Goal: Transaction & Acquisition: Book appointment/travel/reservation

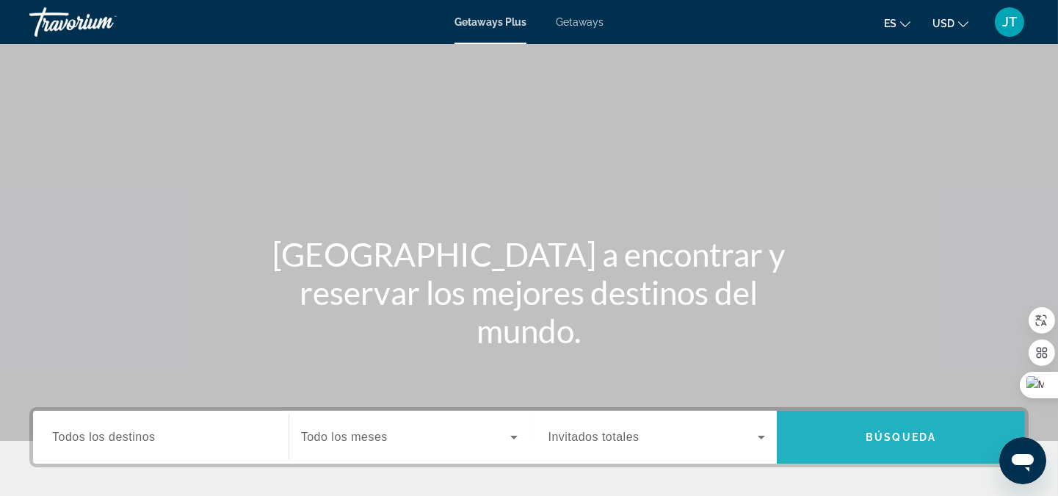
click at [909, 451] on span "Search" at bounding box center [901, 436] width 248 height 35
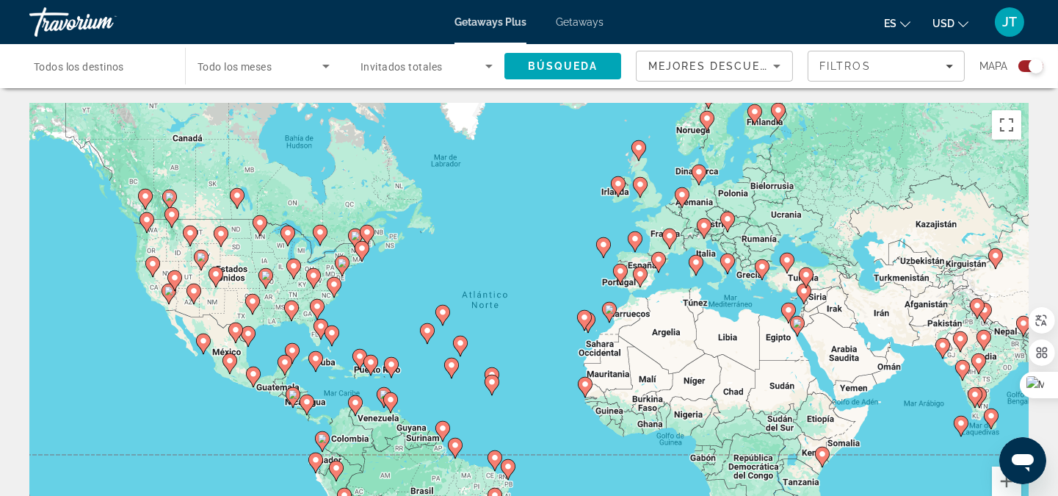
click at [116, 70] on span "Todos los destinos" at bounding box center [79, 67] width 90 height 12
click at [116, 70] on input "Destination Todos los destinos" at bounding box center [100, 67] width 132 height 18
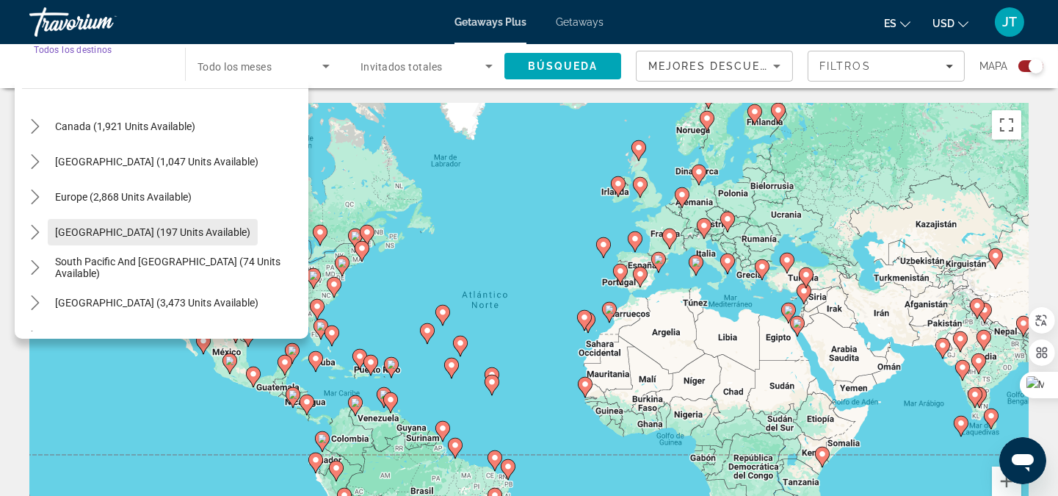
scroll to position [217, 0]
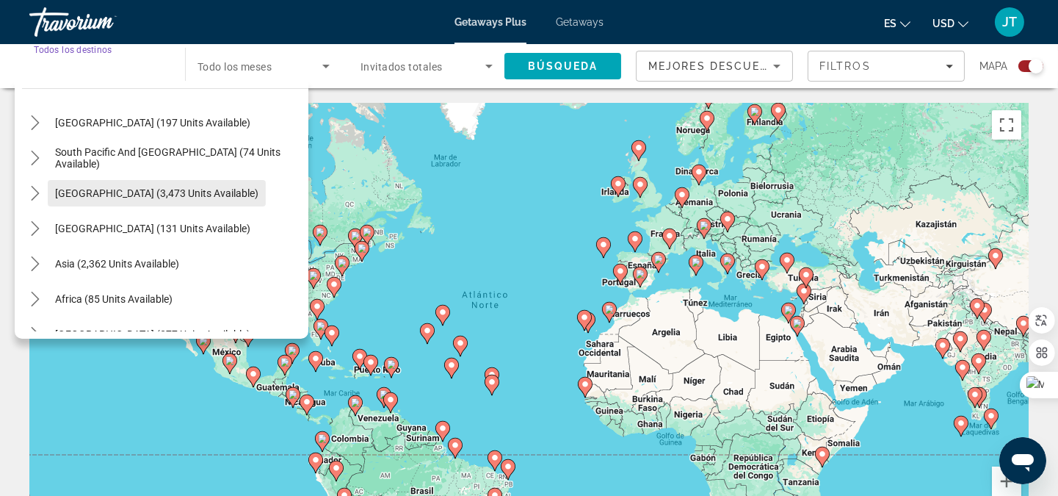
click at [143, 194] on span "South America (3,473 units available)" at bounding box center [156, 193] width 203 height 12
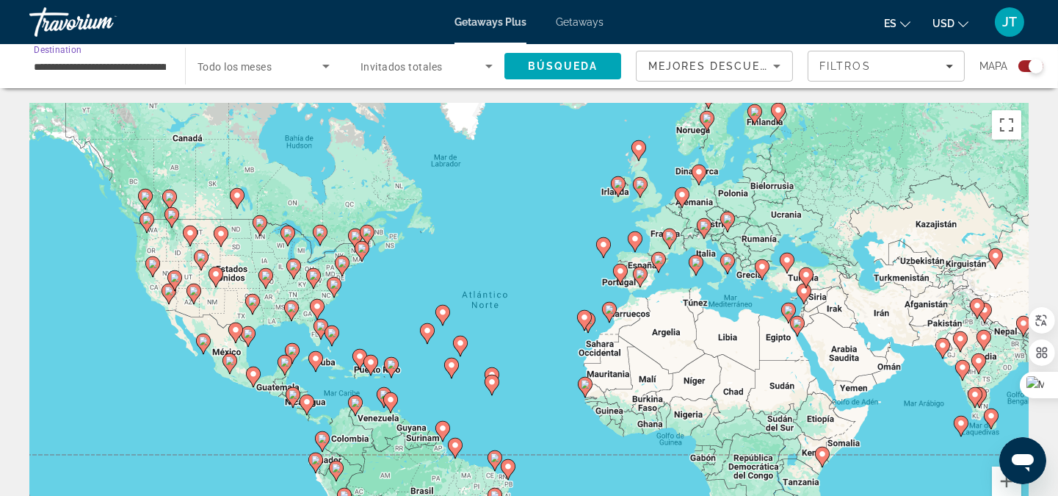
click at [118, 60] on input "**********" at bounding box center [100, 67] width 132 height 18
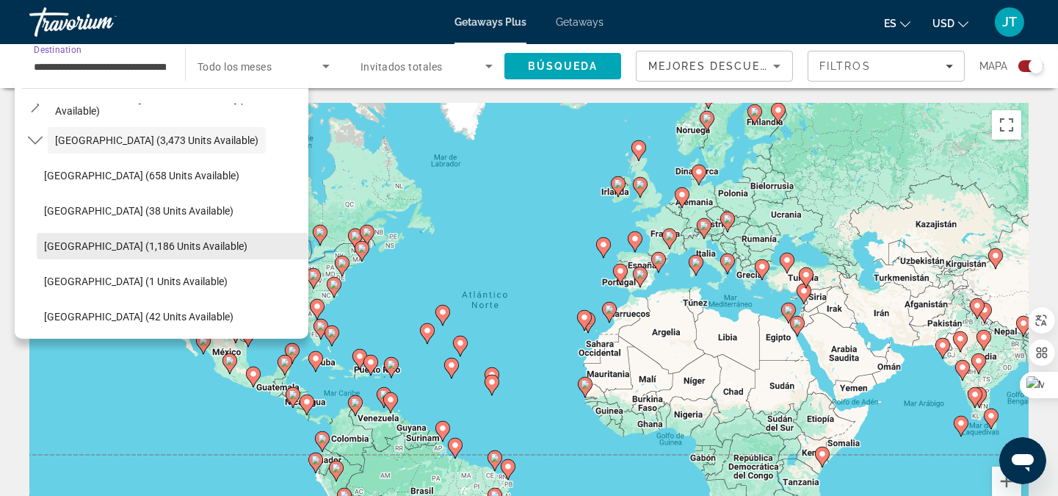
scroll to position [302, 0]
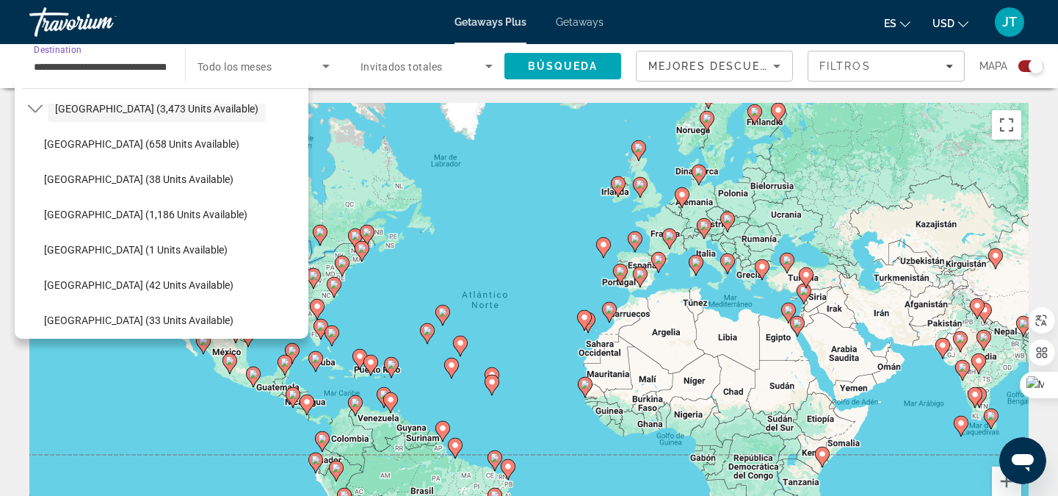
click at [115, 284] on span "Colombia (42 units available)" at bounding box center [138, 285] width 189 height 12
type input "**********"
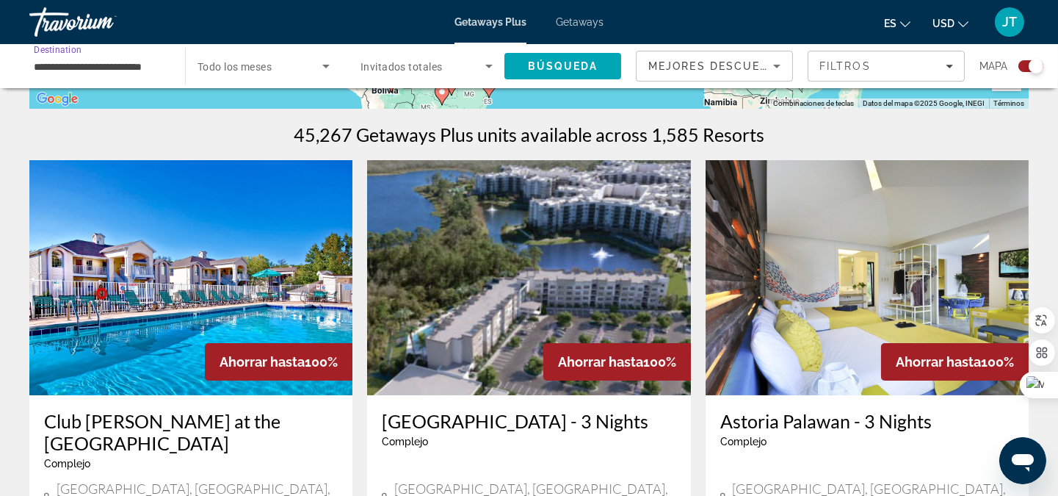
scroll to position [0, 0]
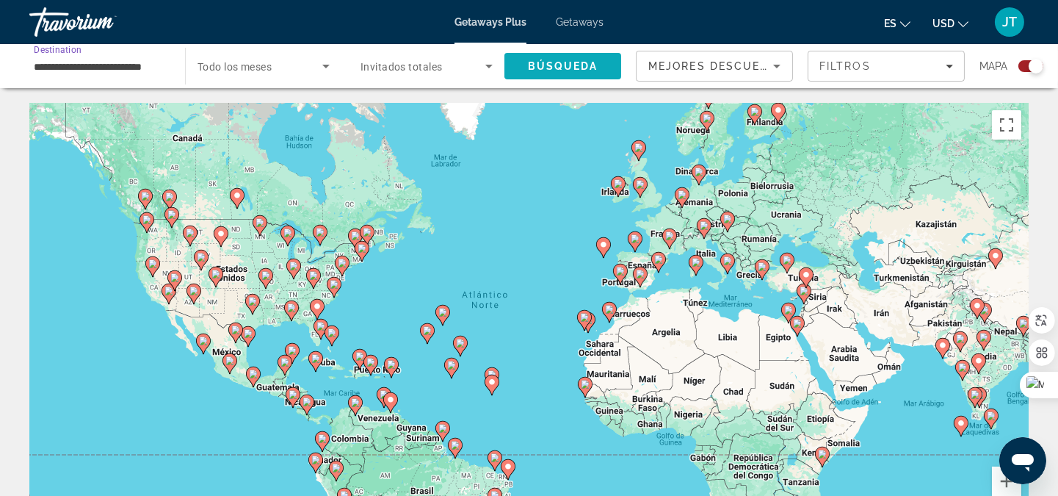
click at [562, 67] on span "Búsqueda" at bounding box center [563, 66] width 71 height 12
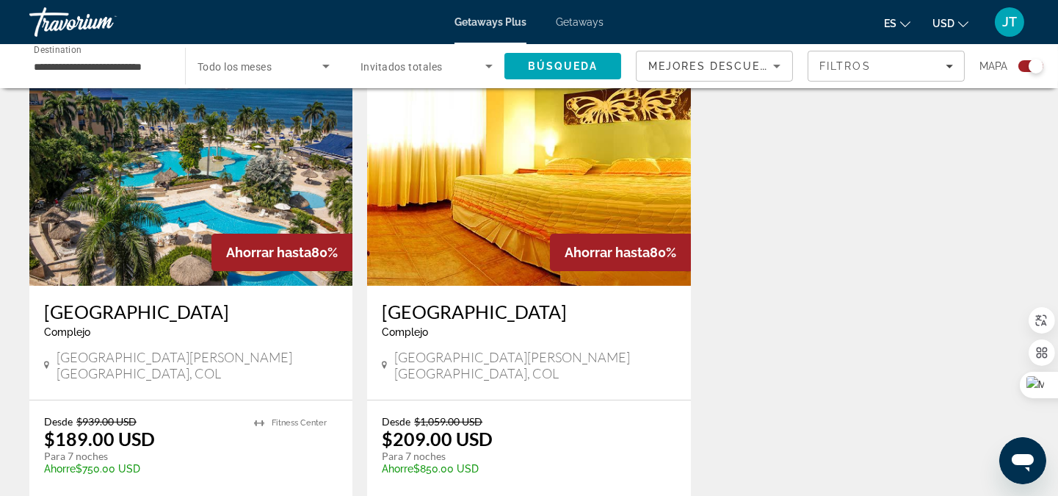
scroll to position [652, 0]
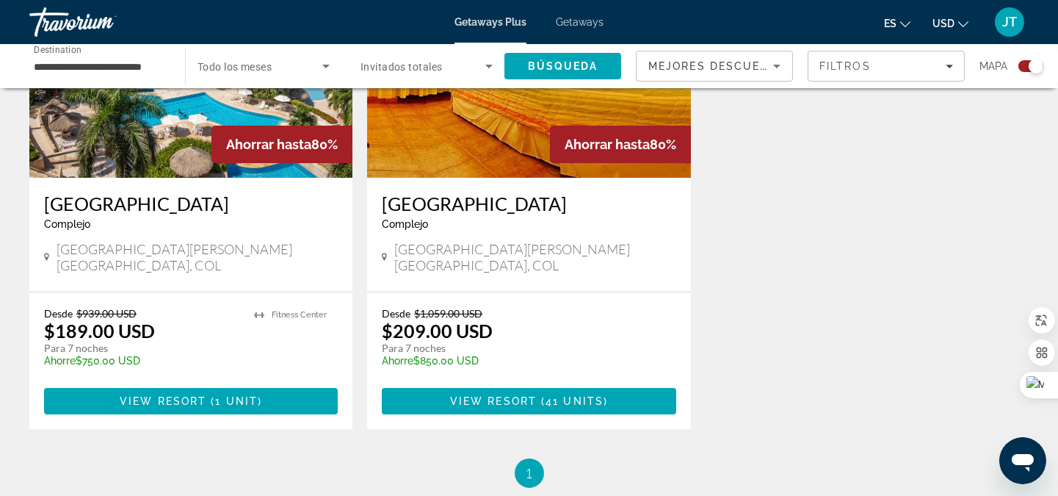
drag, startPoint x: 264, startPoint y: 405, endPoint x: 256, endPoint y: 405, distance: 8.8
click at [260, 405] on div "Desde $939.00 USD $189.00 USD Para 7 noches Ahorre $750.00 USD temp 1 Fitness C…" at bounding box center [190, 360] width 323 height 137
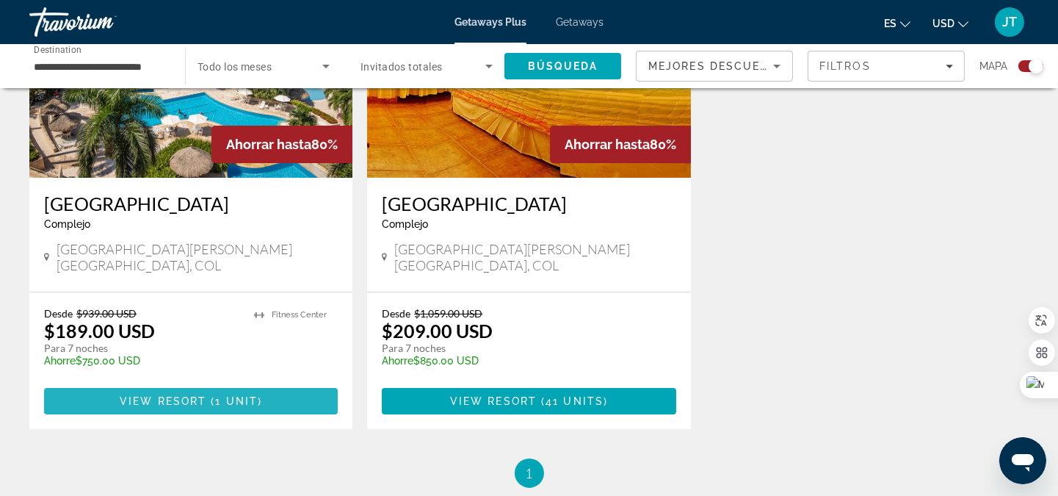
click at [212, 395] on span "( 1 unit )" at bounding box center [234, 401] width 56 height 12
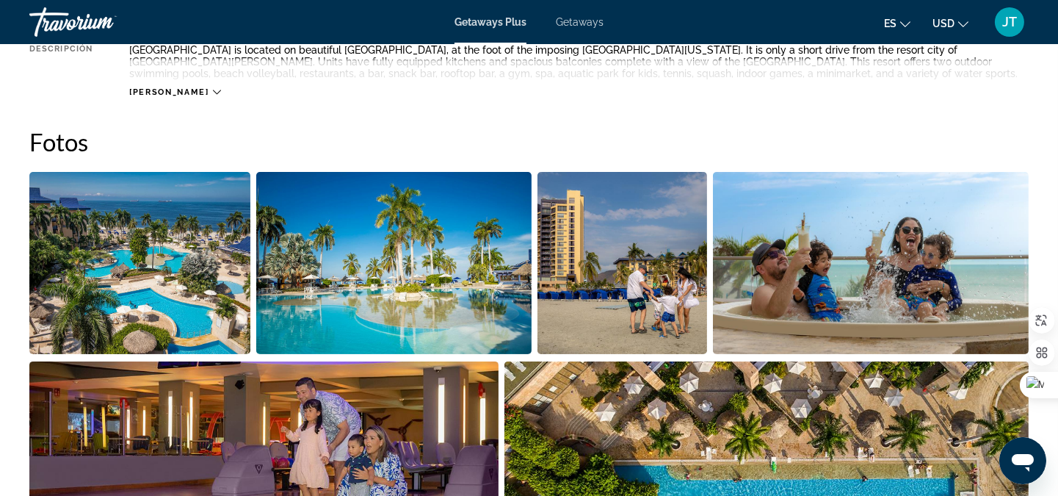
scroll to position [652, 0]
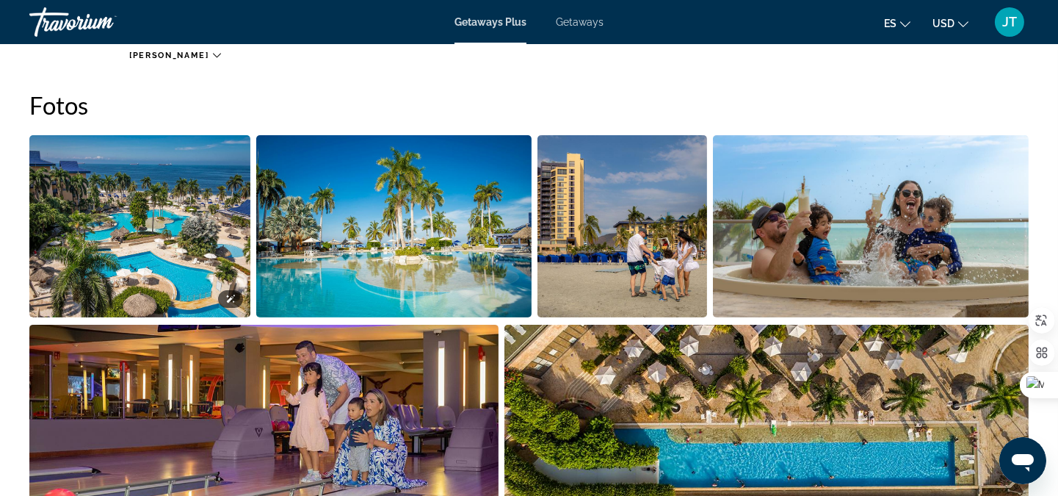
click at [143, 250] on img "Open full-screen image slider" at bounding box center [139, 226] width 221 height 182
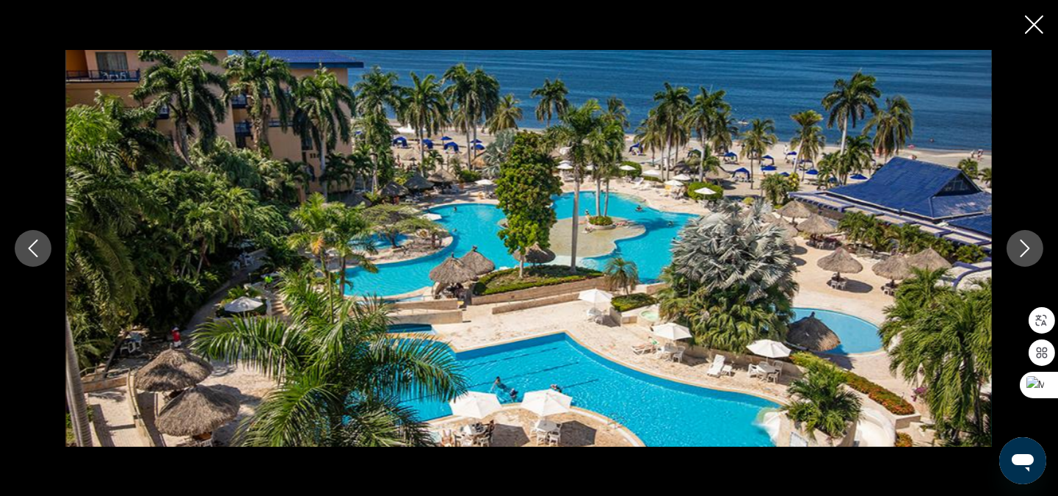
click at [1030, 243] on icon "Next image" at bounding box center [1026, 248] width 18 height 18
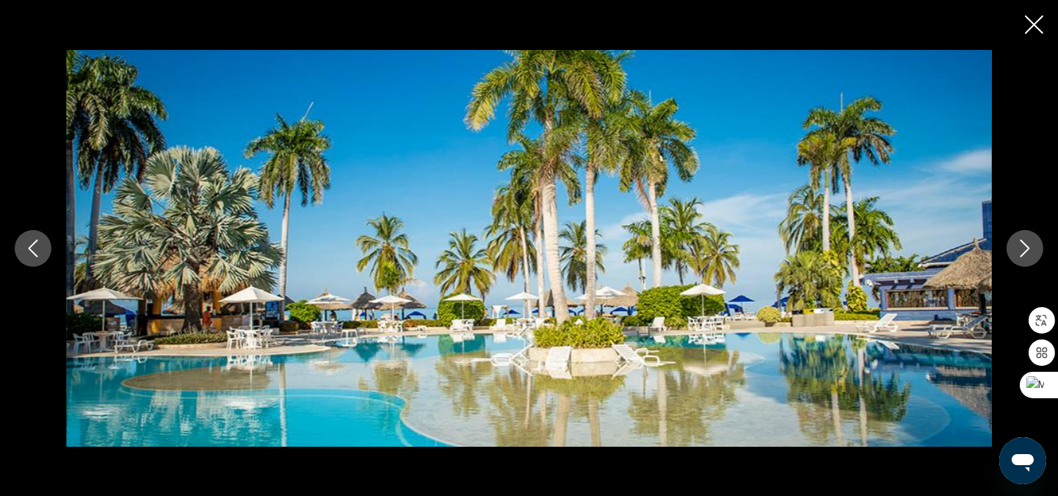
click at [1030, 243] on icon "Next image" at bounding box center [1026, 248] width 18 height 18
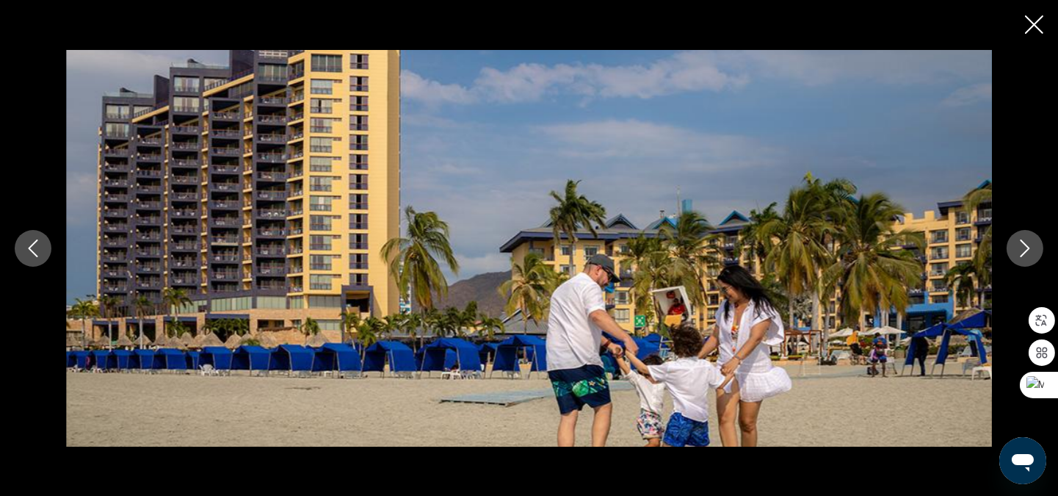
click at [1030, 243] on icon "Next image" at bounding box center [1026, 248] width 18 height 18
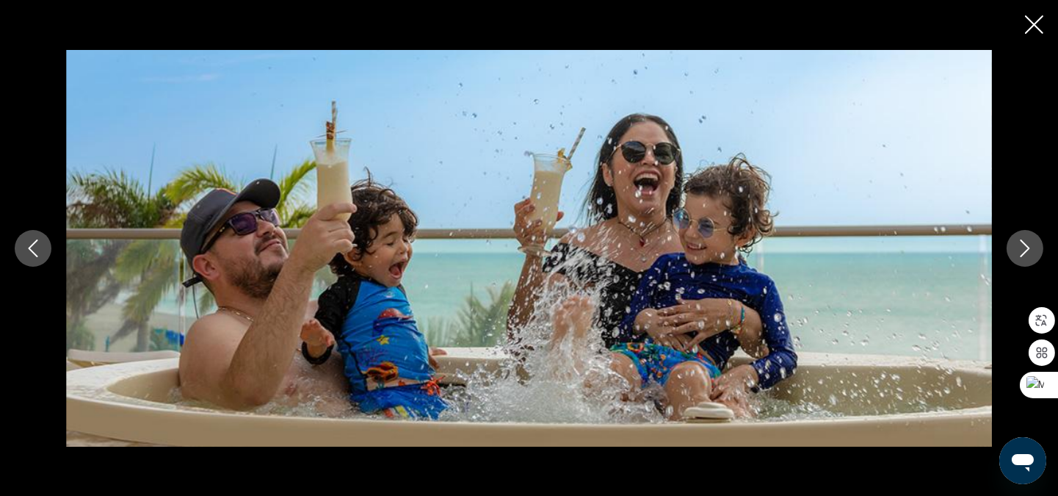
click at [1030, 243] on icon "Next image" at bounding box center [1026, 248] width 18 height 18
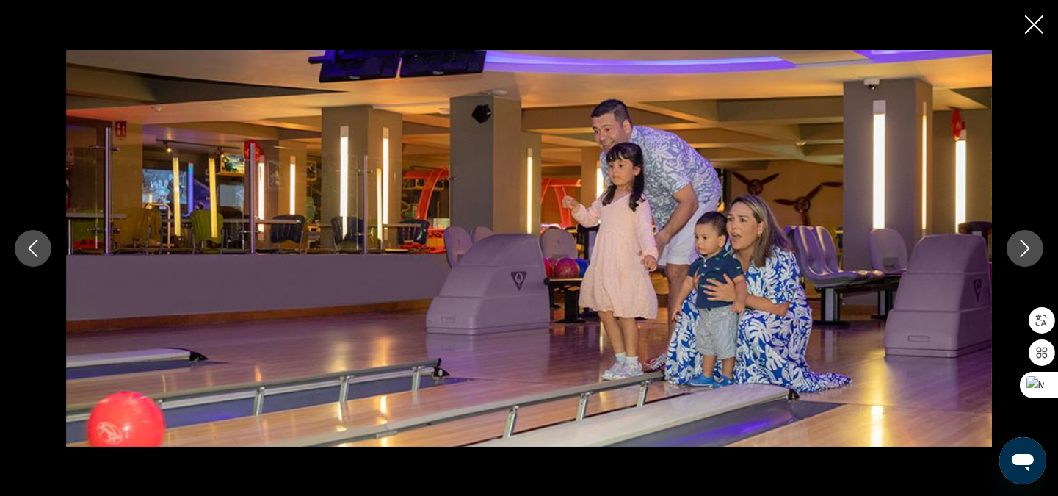
click at [1030, 243] on icon "Next image" at bounding box center [1026, 248] width 18 height 18
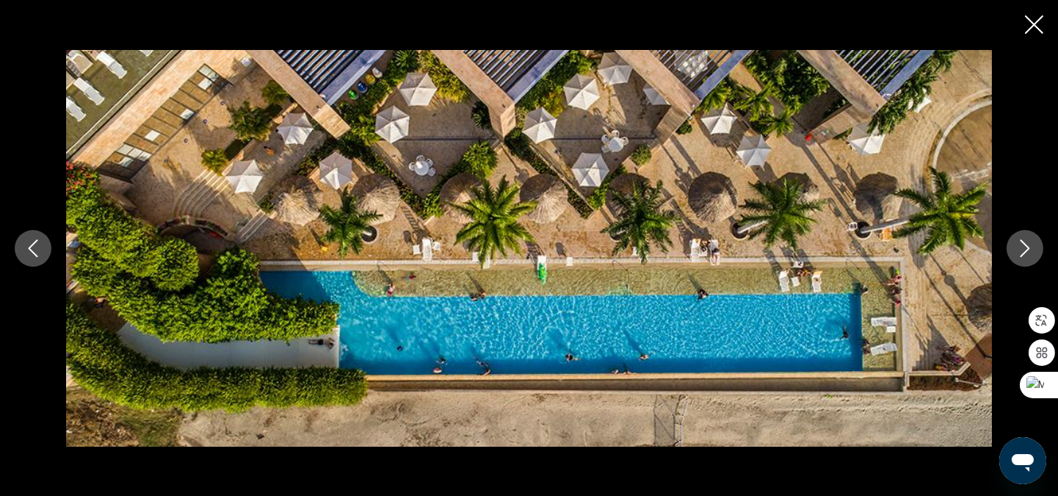
click at [1030, 243] on icon "Next image" at bounding box center [1026, 248] width 18 height 18
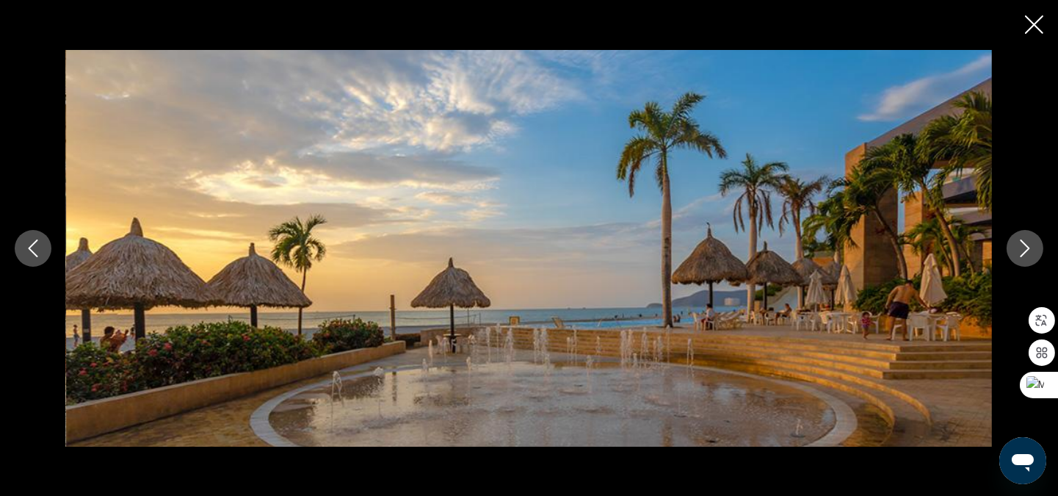
click at [1030, 243] on icon "Next image" at bounding box center [1026, 248] width 18 height 18
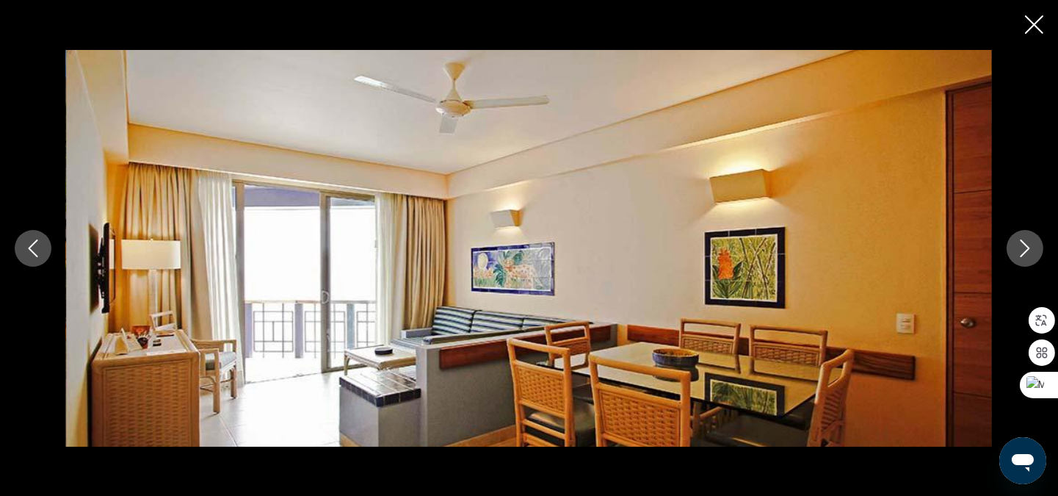
click at [1030, 243] on icon "Next image" at bounding box center [1026, 248] width 18 height 18
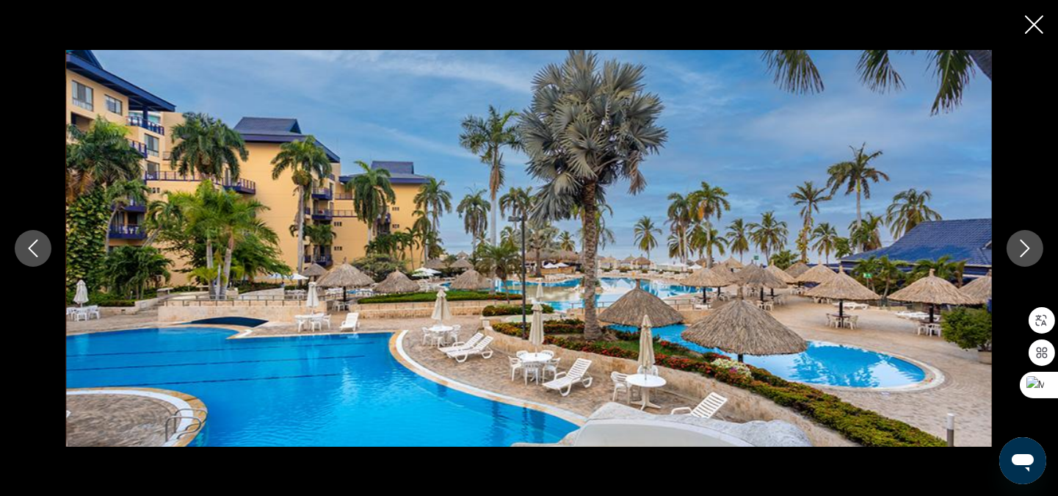
click at [1029, 243] on icon "Next image" at bounding box center [1026, 248] width 18 height 18
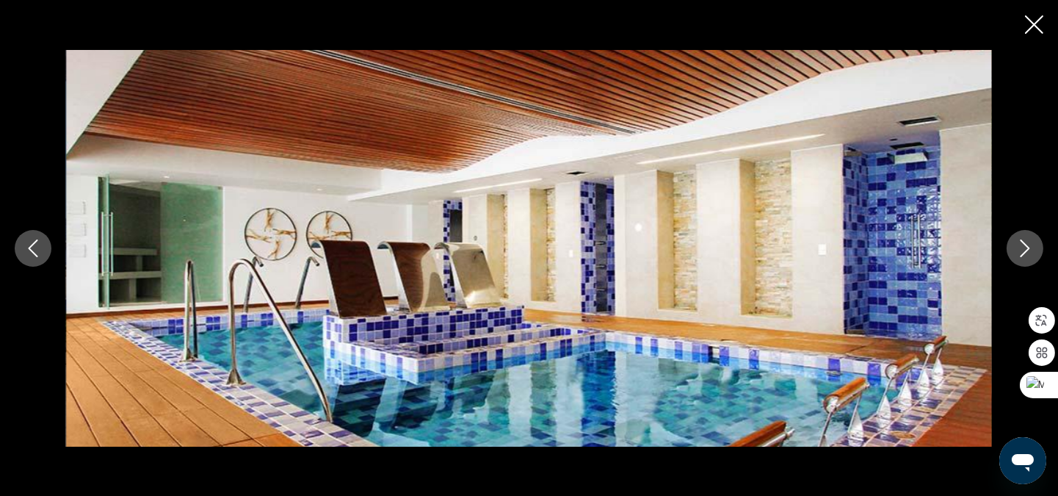
click at [1029, 243] on icon "Next image" at bounding box center [1026, 248] width 18 height 18
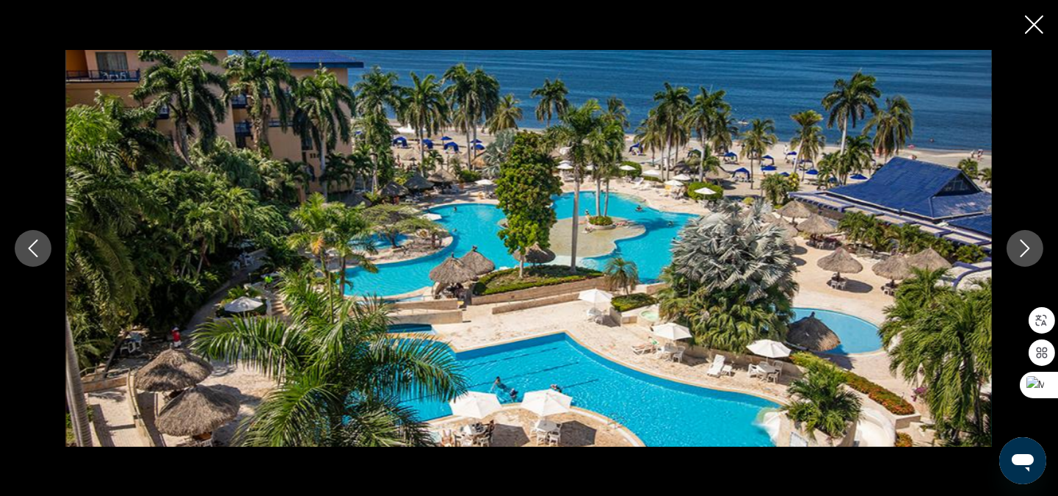
click at [1029, 243] on icon "Next image" at bounding box center [1026, 248] width 18 height 18
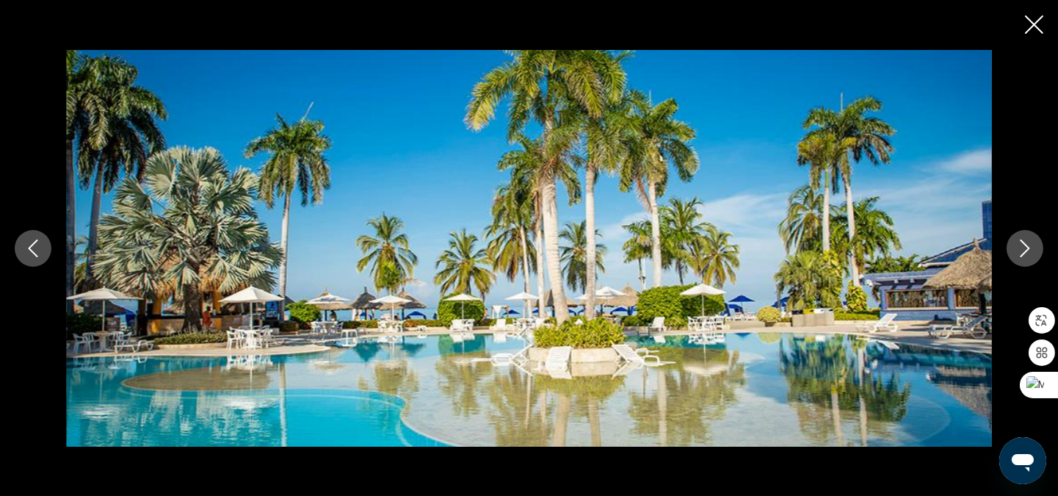
click at [1033, 21] on icon "Close slideshow" at bounding box center [1034, 24] width 18 height 18
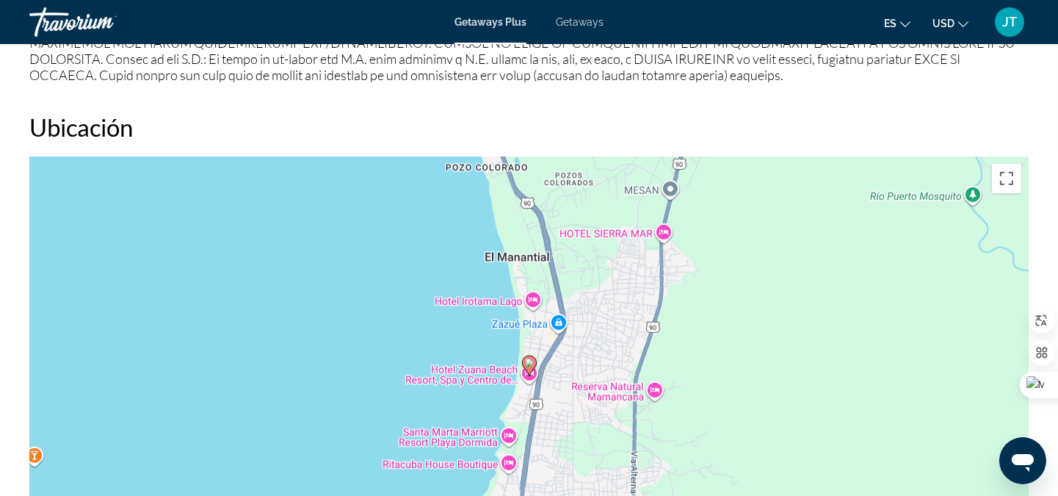
scroll to position [1716, 0]
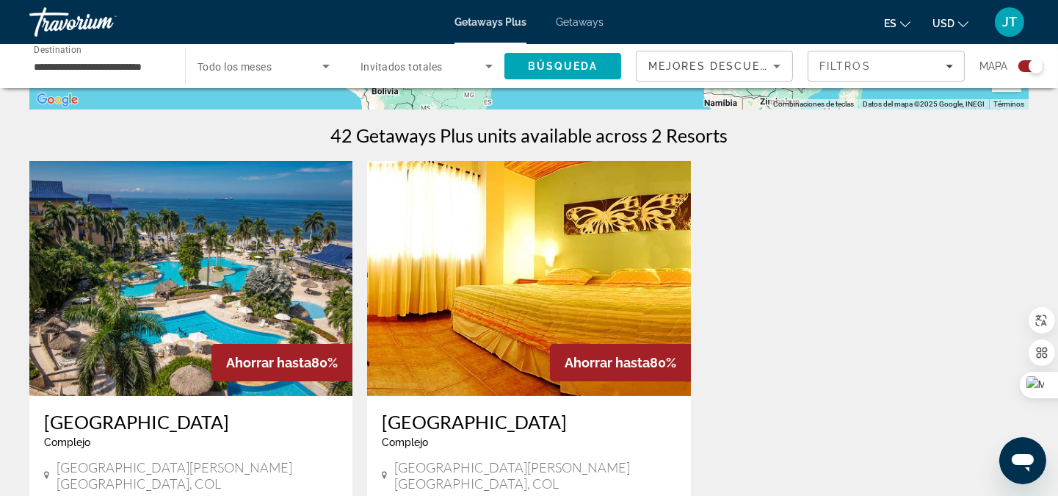
scroll to position [652, 0]
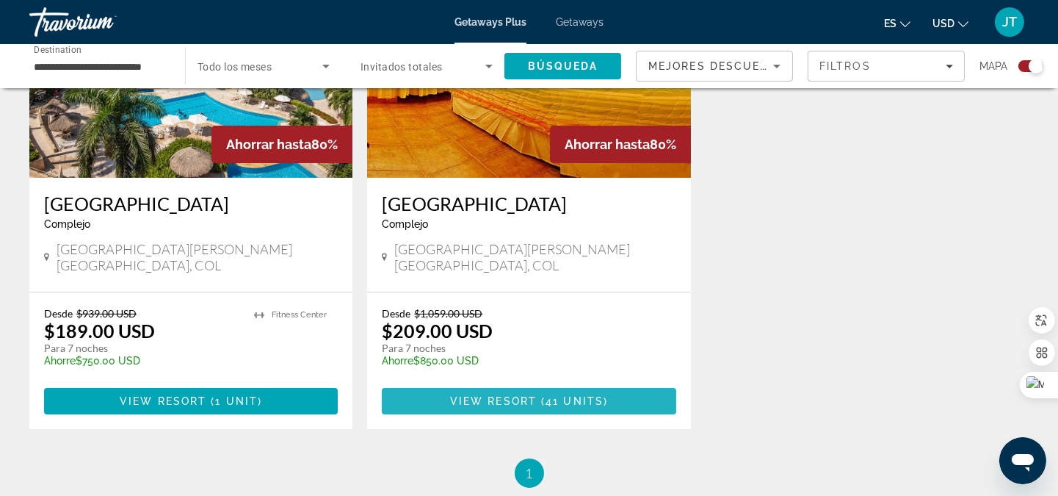
click at [511, 395] on span "View Resort" at bounding box center [493, 401] width 87 height 12
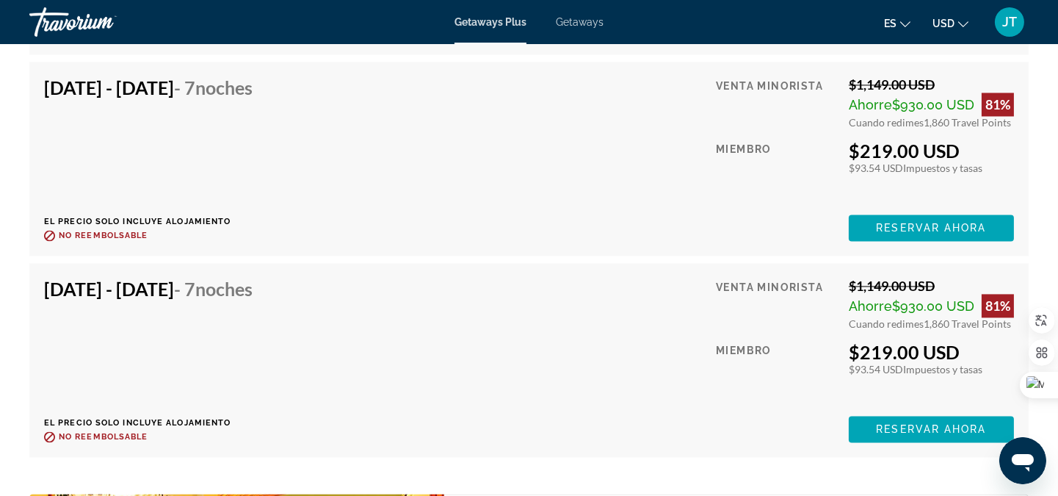
scroll to position [5331, 0]
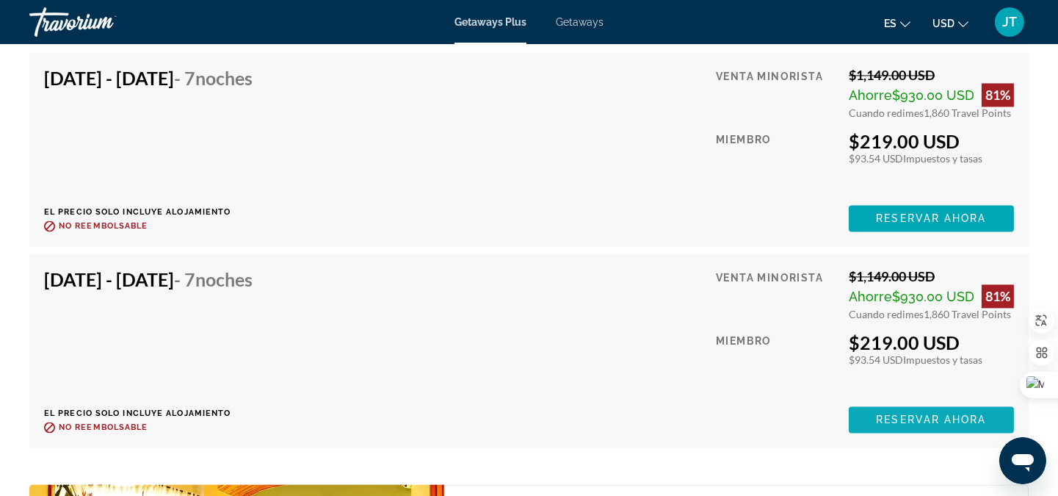
click at [914, 423] on span "Reservar ahora" at bounding box center [931, 420] width 110 height 12
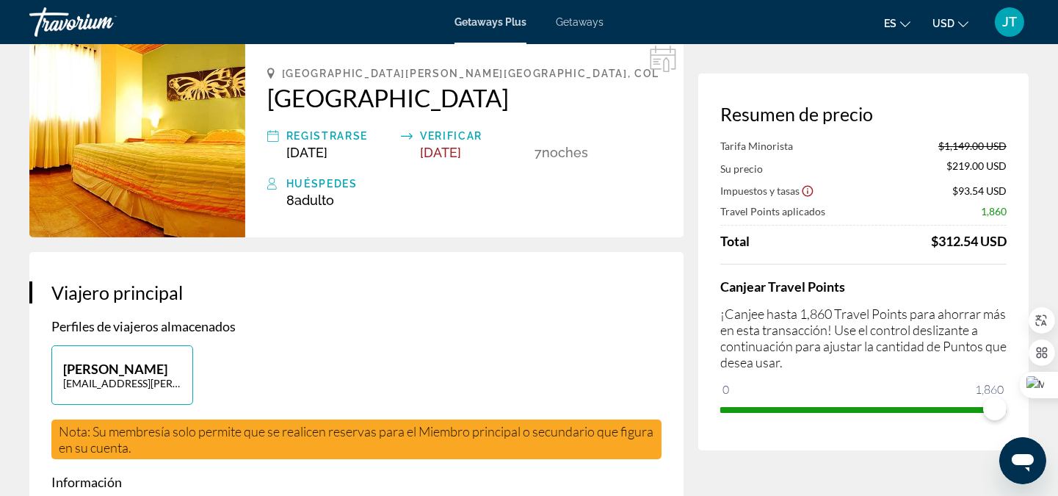
scroll to position [108, 0]
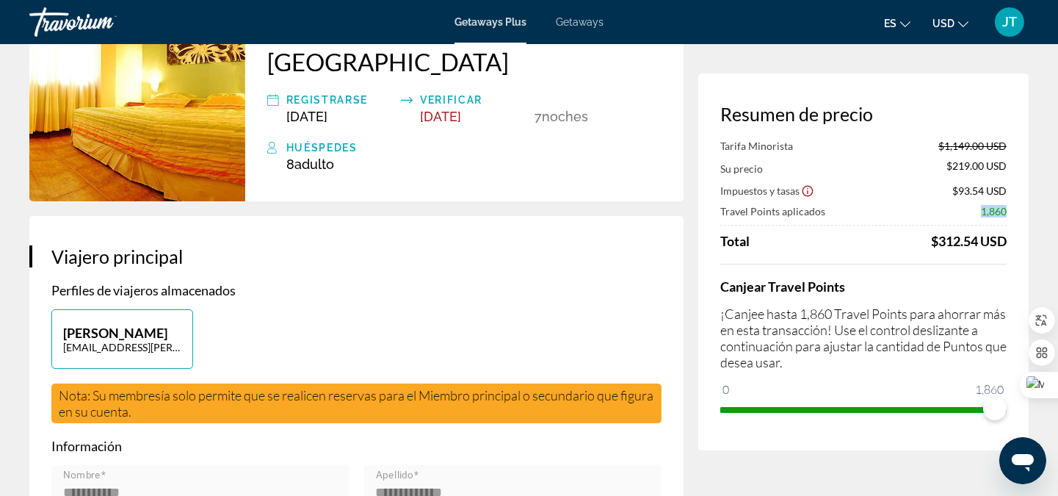
drag, startPoint x: 978, startPoint y: 209, endPoint x: 1014, endPoint y: 204, distance: 36.3
click at [1014, 204] on div "Resumen de precio Tarifa Minorista $1,149.00 USD Su precio $219.00 USD Impuesto…" at bounding box center [863, 261] width 331 height 377
drag, startPoint x: 997, startPoint y: 412, endPoint x: 771, endPoint y: 413, distance: 226.2
click at [771, 413] on span "ngx-slider" at bounding box center [771, 409] width 24 height 24
drag, startPoint x: 768, startPoint y: 413, endPoint x: 809, endPoint y: 415, distance: 40.5
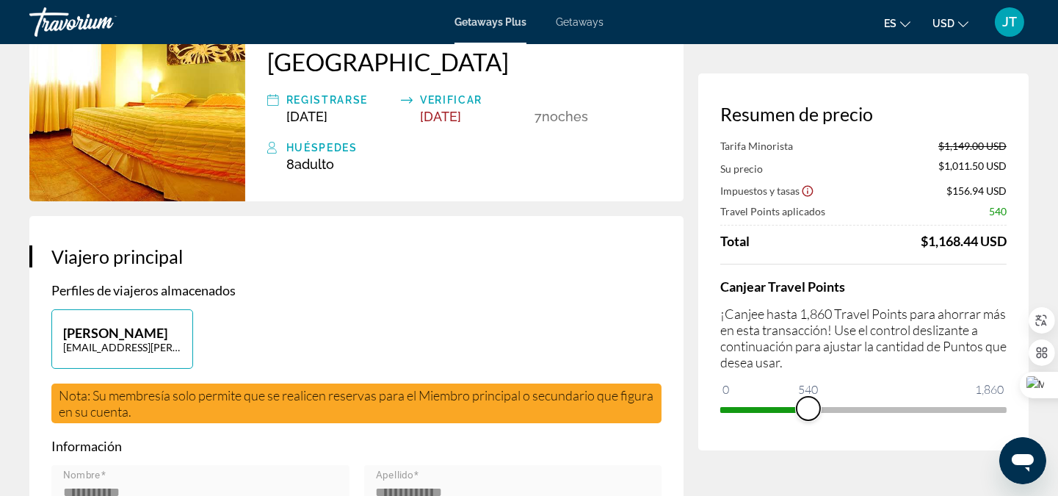
click at [809, 415] on span "ngx-slider" at bounding box center [809, 409] width 24 height 24
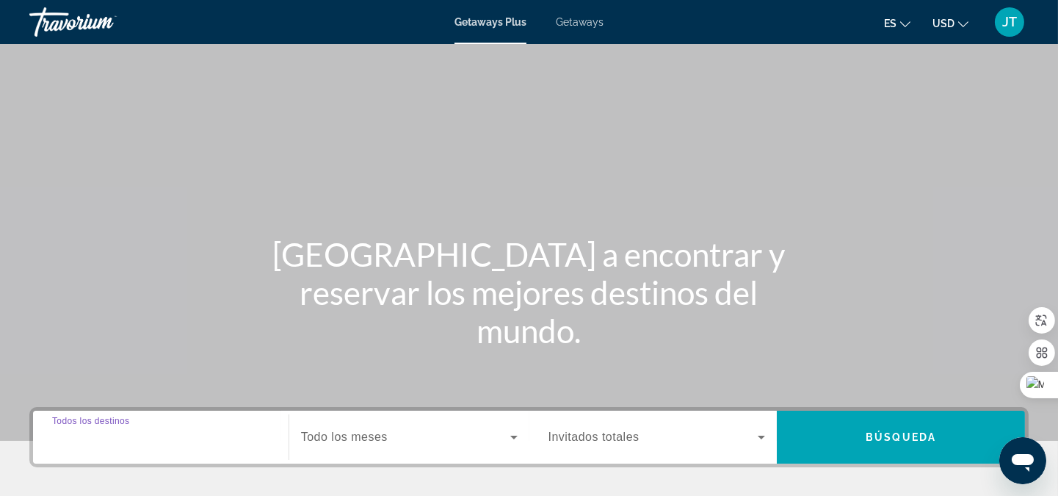
click at [208, 433] on input "Destination Todos los destinos" at bounding box center [160, 438] width 217 height 18
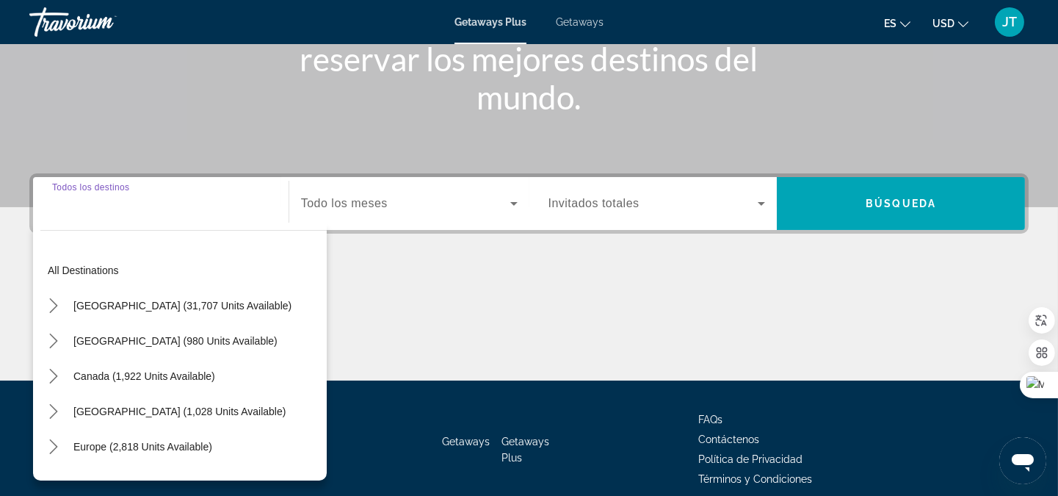
scroll to position [297, 0]
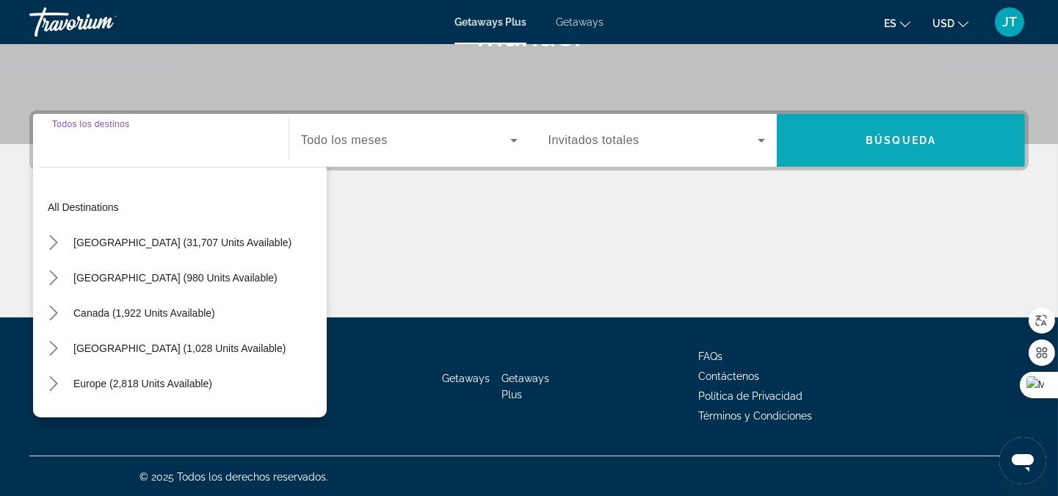
click at [867, 128] on span "Search" at bounding box center [901, 140] width 248 height 35
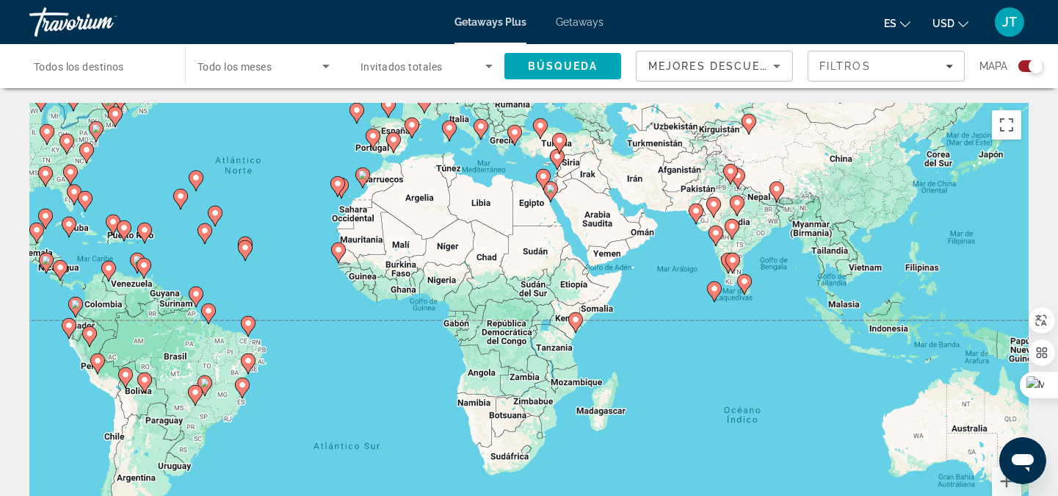
drag, startPoint x: 878, startPoint y: 257, endPoint x: 629, endPoint y: 123, distance: 283.0
click at [629, 123] on div "Para activar la función de arrastre con el teclado, pulsa Alt + Intro. Cuando h…" at bounding box center [529, 323] width 1000 height 441
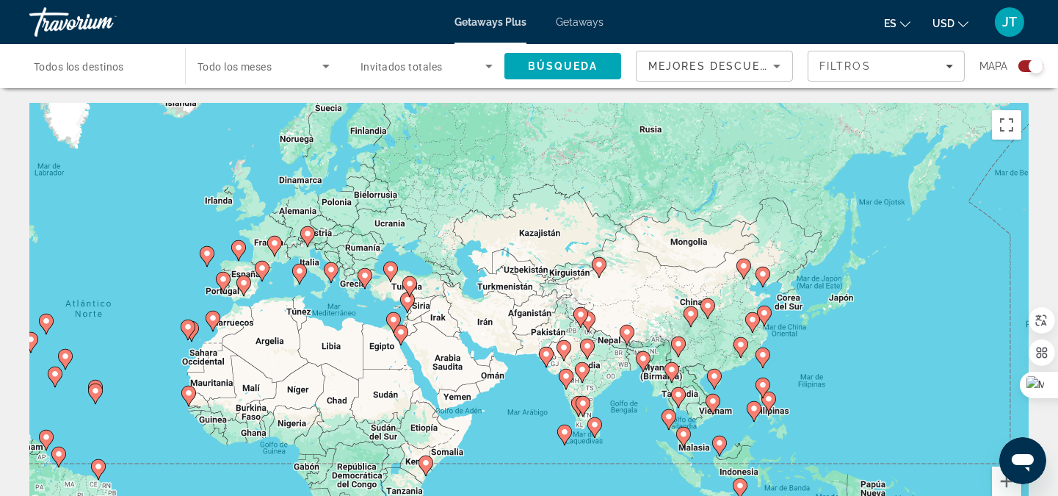
drag, startPoint x: 848, startPoint y: 145, endPoint x: 696, endPoint y: 289, distance: 209.4
click at [696, 291] on div "Para activar la función de arrastre con el teclado, pulsa Alt + Intro. Cuando h…" at bounding box center [529, 323] width 1000 height 441
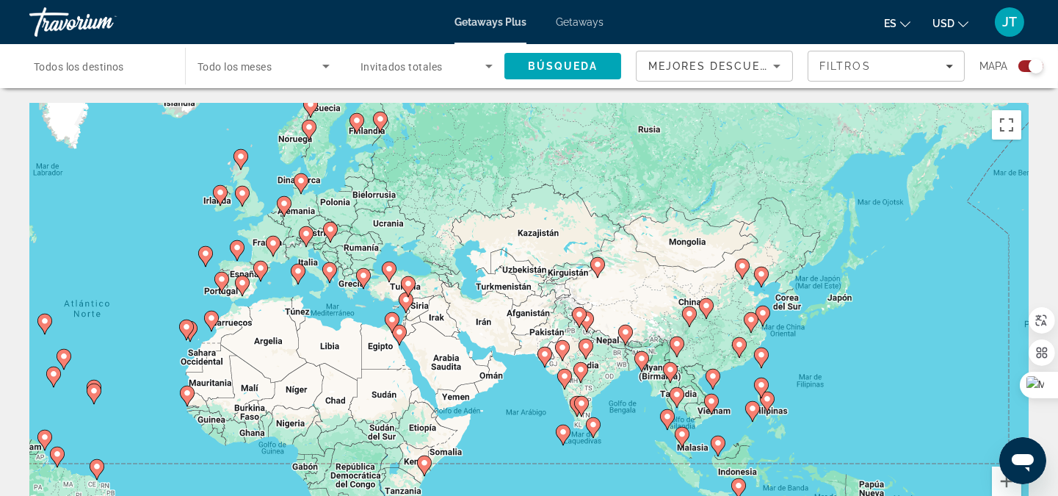
click at [394, 276] on gmp-advanced-marker "Main content" at bounding box center [389, 272] width 15 height 22
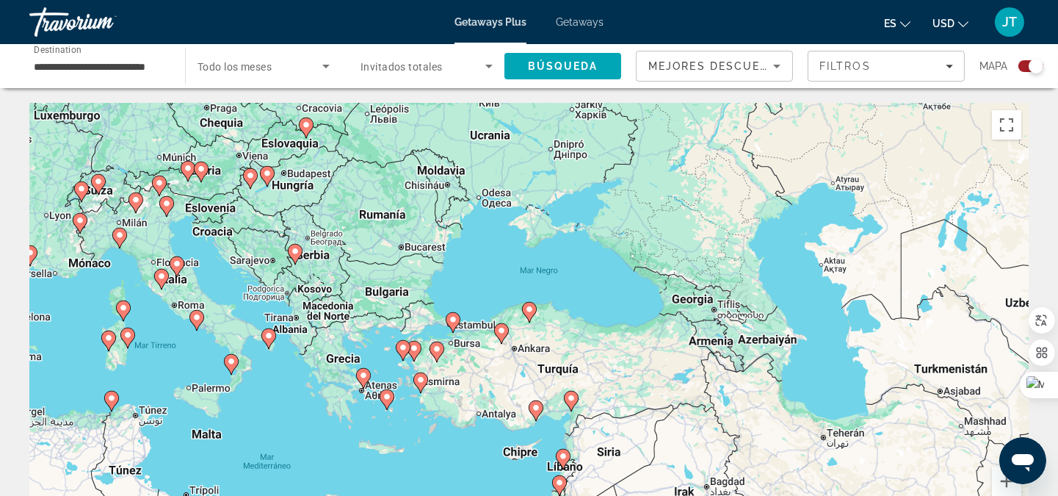
click at [503, 328] on image "Main content" at bounding box center [501, 330] width 9 height 9
type input "**********"
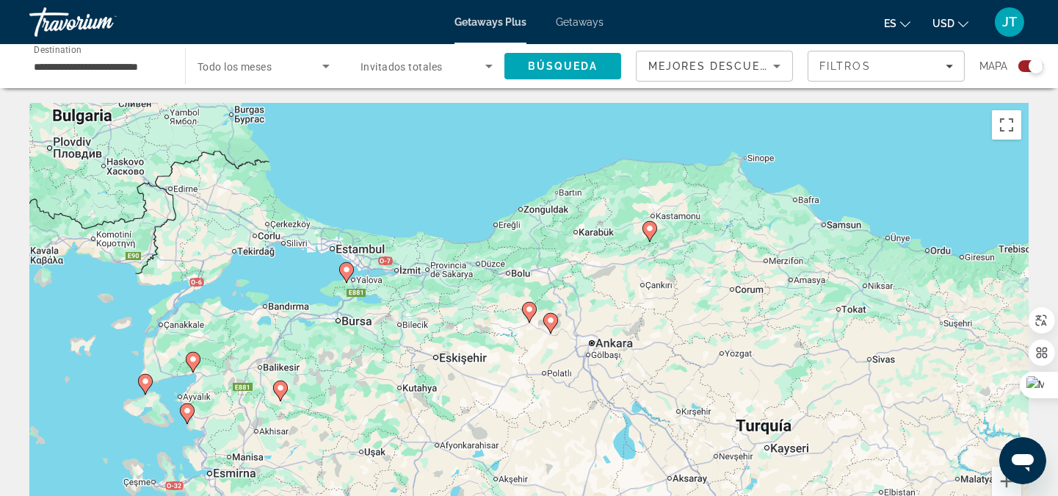
click at [549, 322] on image "Main content" at bounding box center [550, 320] width 9 height 9
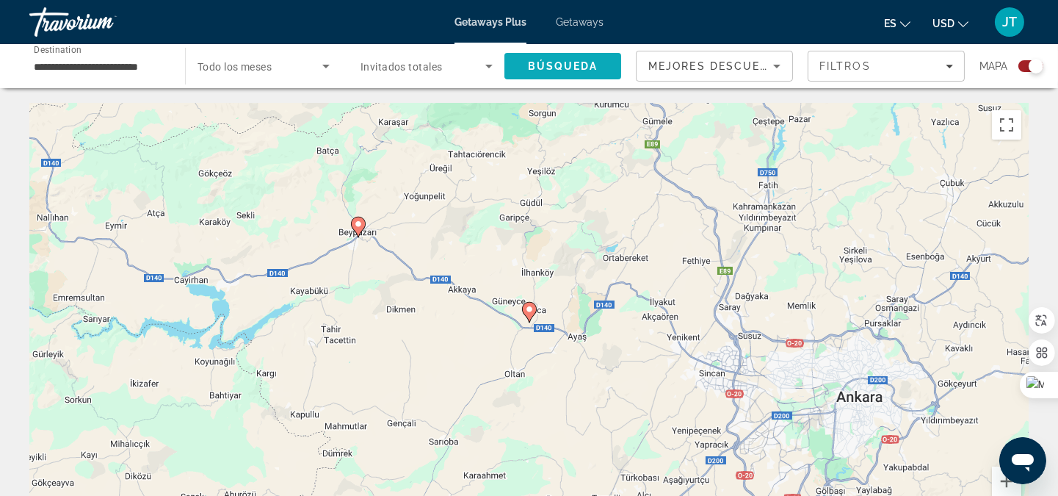
click at [554, 62] on span "Búsqueda" at bounding box center [563, 66] width 71 height 12
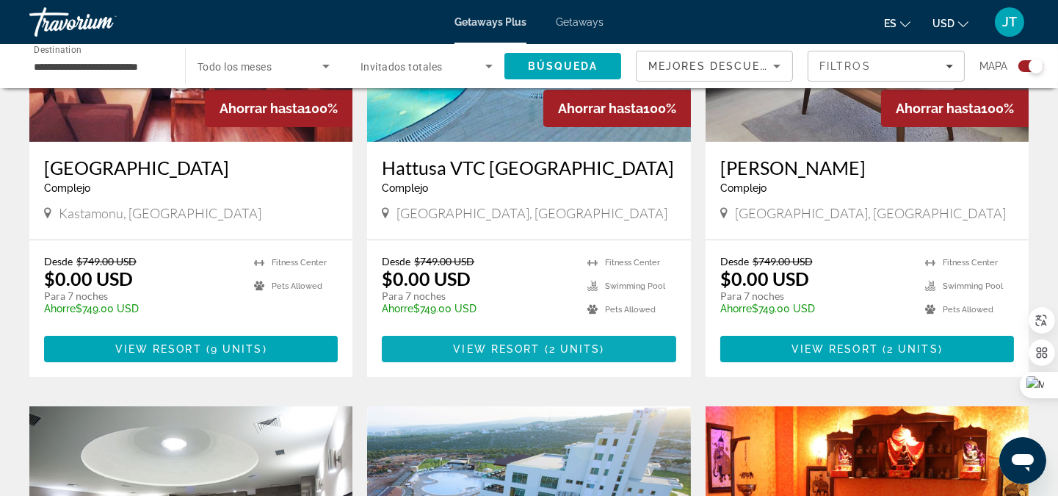
scroll to position [652, 0]
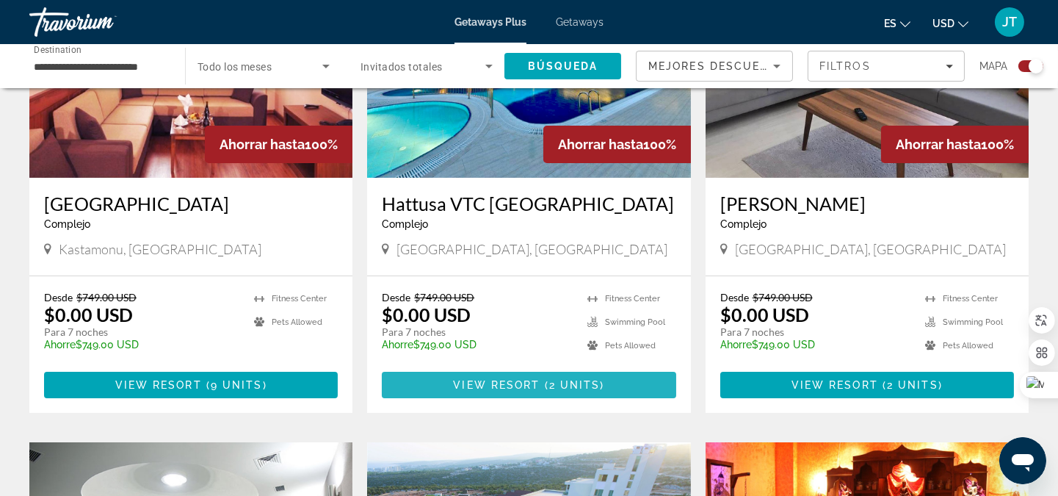
click at [504, 382] on span "View Resort" at bounding box center [496, 385] width 87 height 12
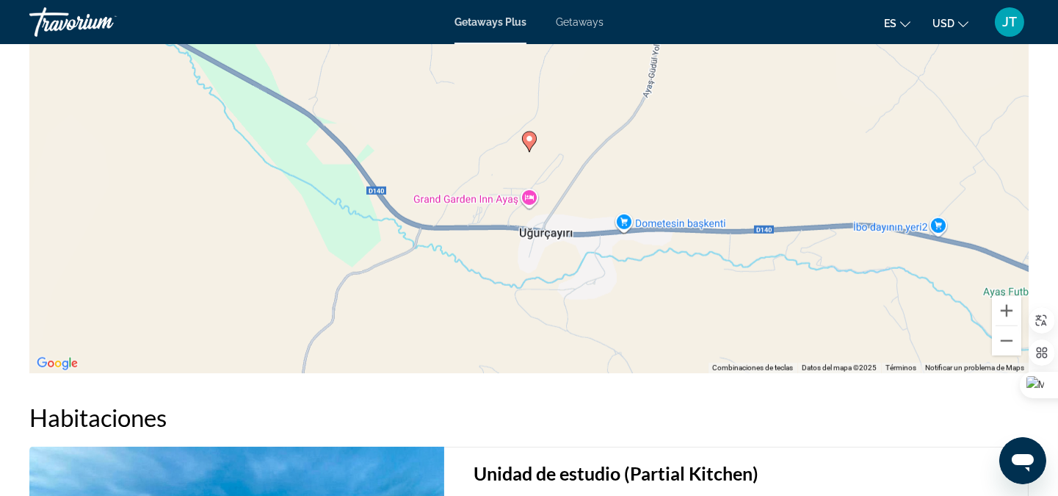
scroll to position [1882, 0]
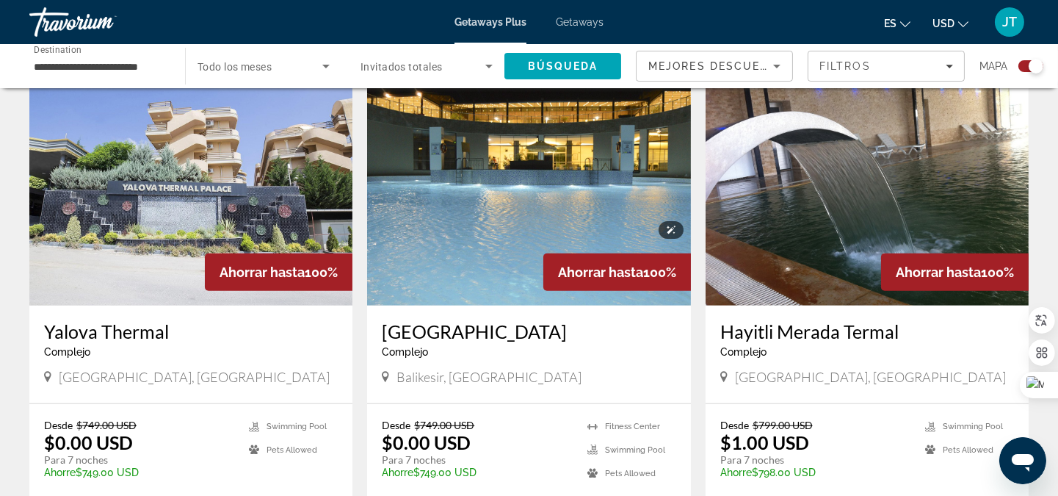
scroll to position [1632, 0]
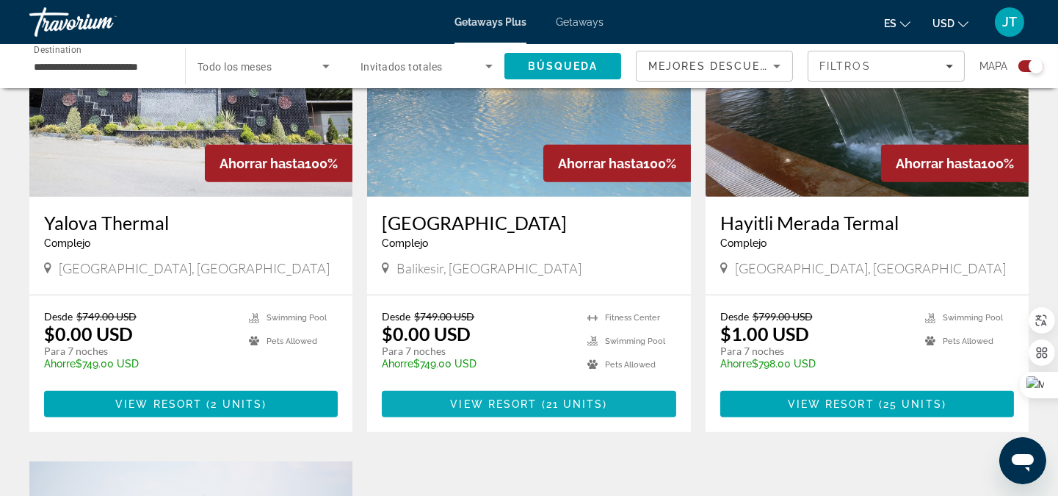
click at [537, 387] on span "Main content" at bounding box center [529, 403] width 294 height 35
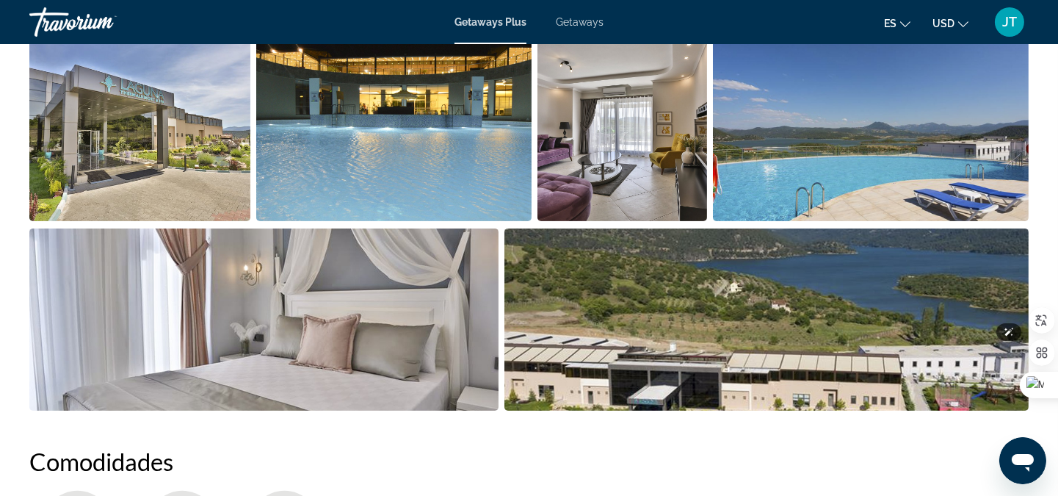
scroll to position [761, 0]
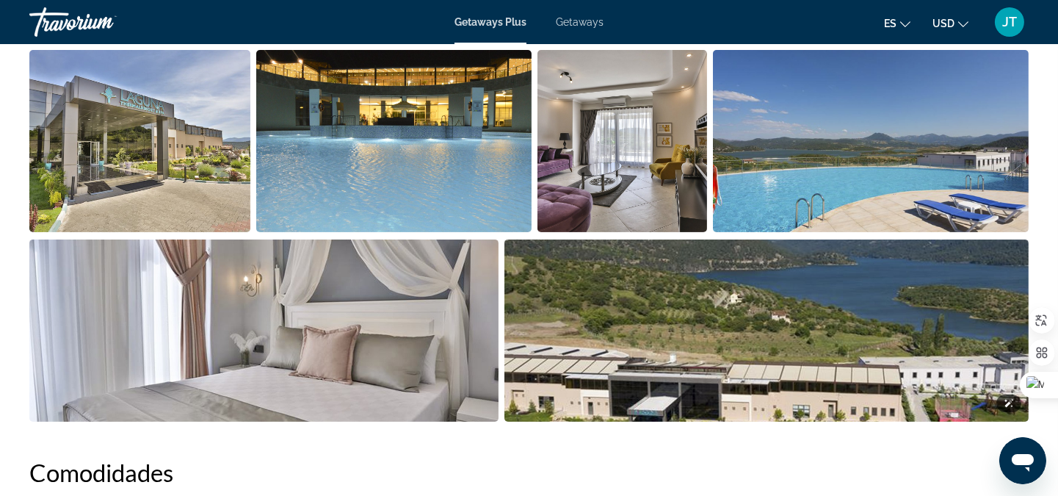
click at [813, 348] on img "Open full-screen image slider" at bounding box center [767, 330] width 524 height 182
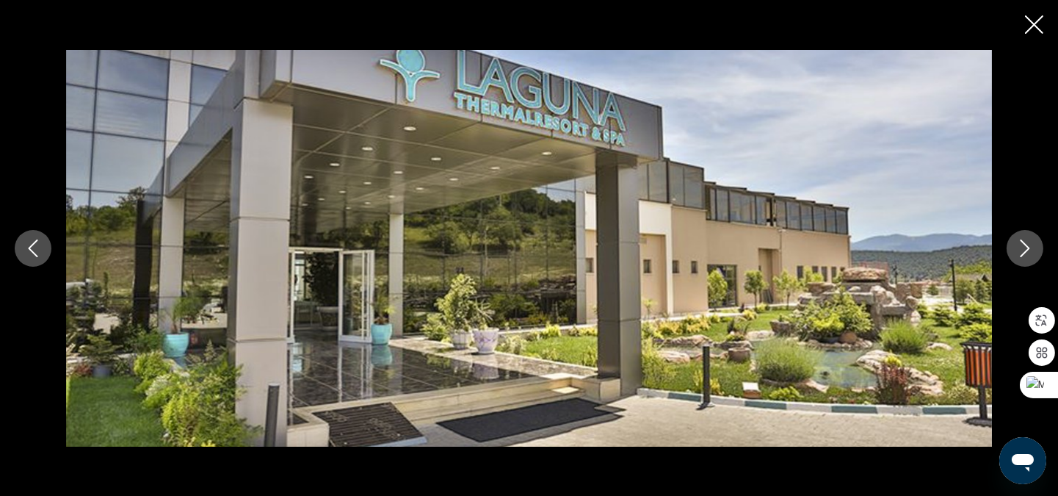
click at [1036, 245] on button "Next image" at bounding box center [1025, 248] width 37 height 37
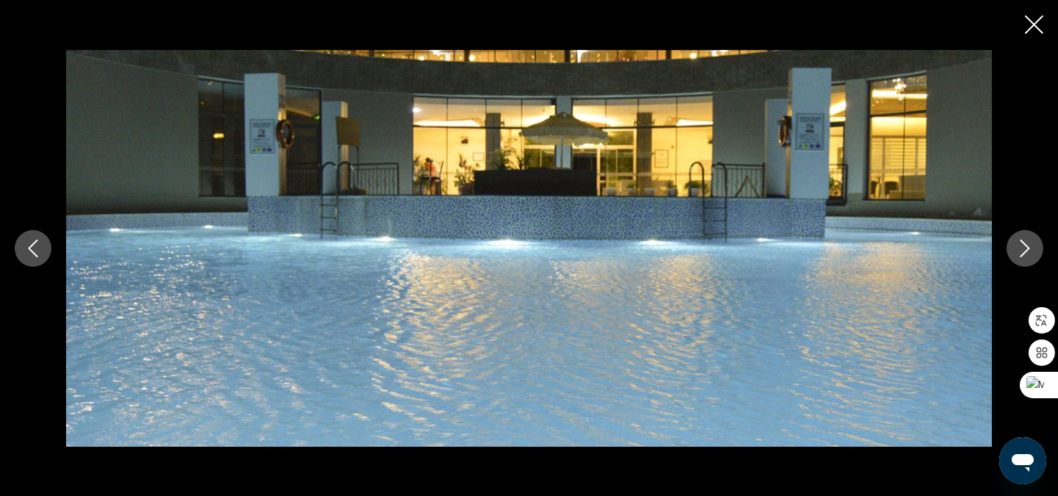
click at [1036, 245] on button "Next image" at bounding box center [1025, 248] width 37 height 37
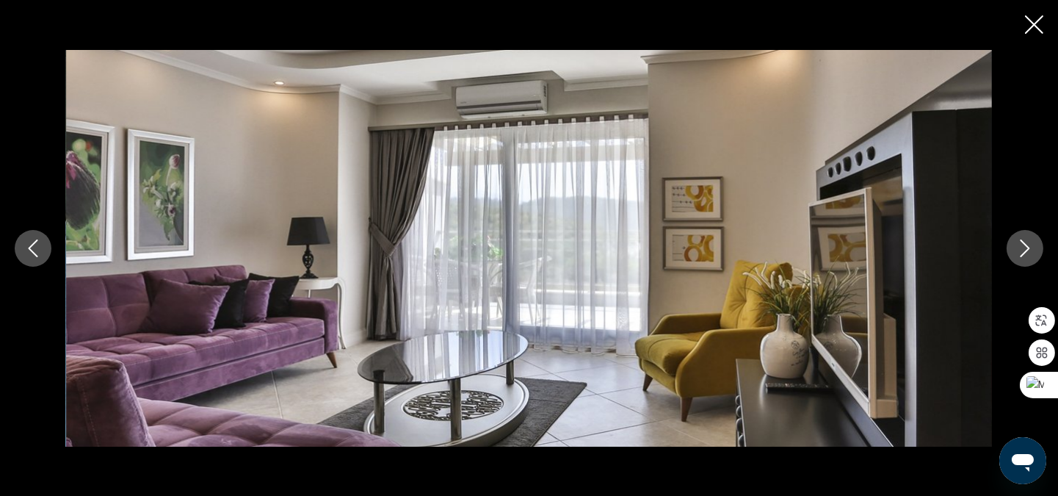
click at [1033, 245] on icon "Next image" at bounding box center [1026, 248] width 18 height 18
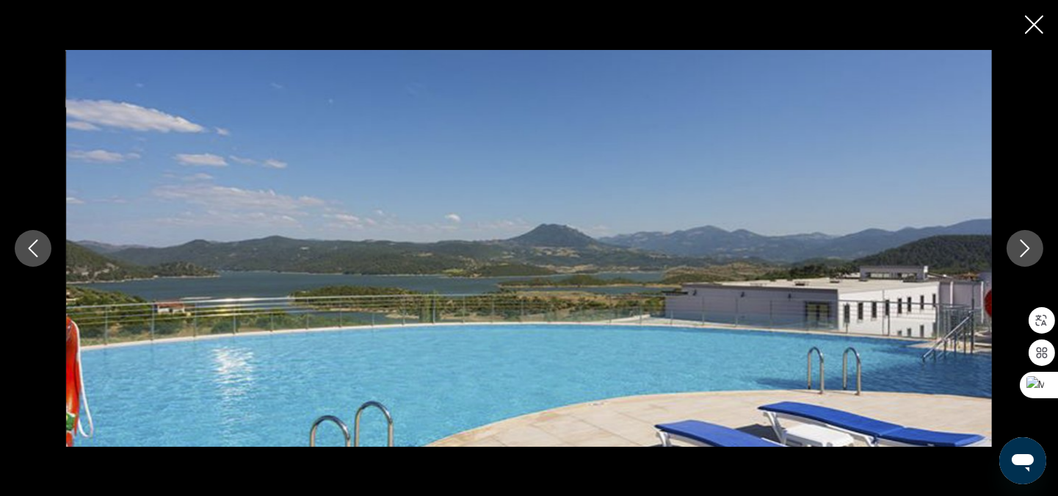
click at [1025, 236] on button "Next image" at bounding box center [1025, 248] width 37 height 37
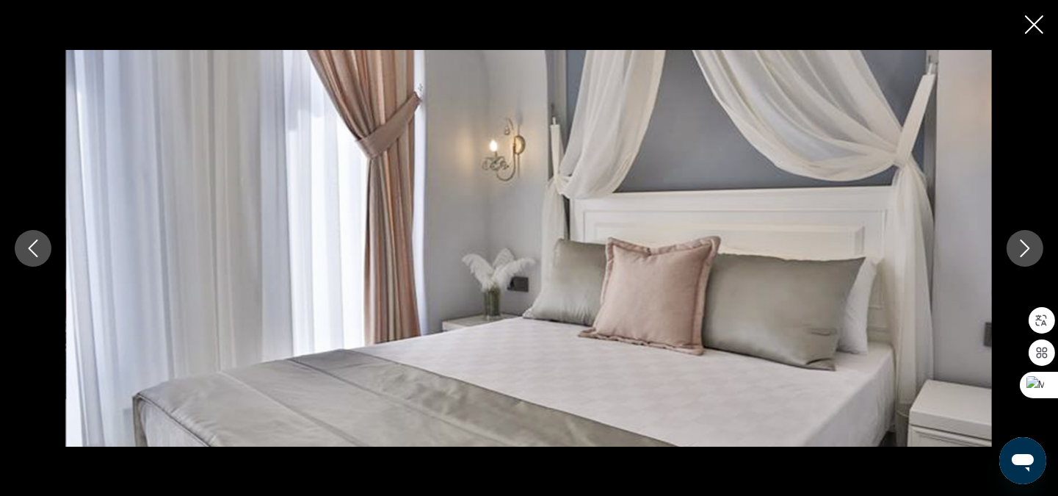
click at [1025, 236] on button "Next image" at bounding box center [1025, 248] width 37 height 37
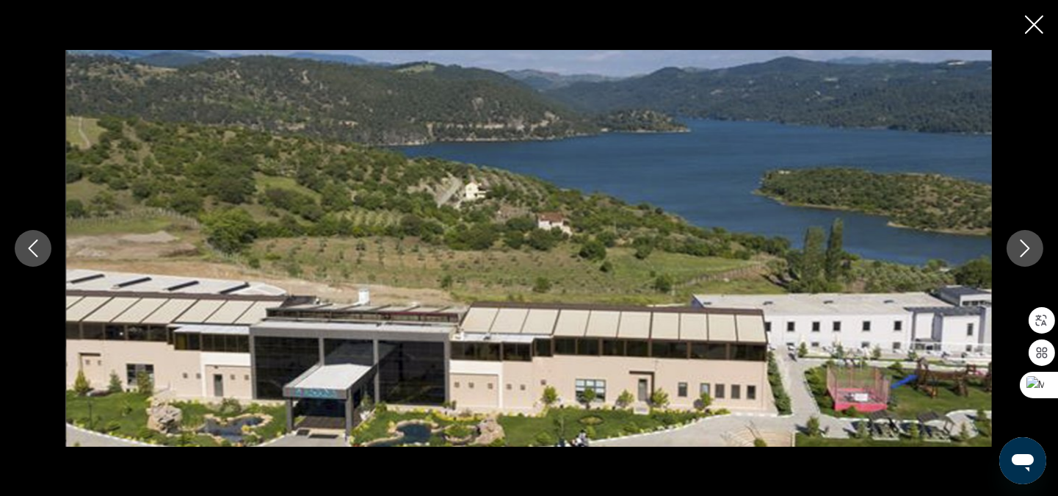
click at [1025, 236] on button "Next image" at bounding box center [1025, 248] width 37 height 37
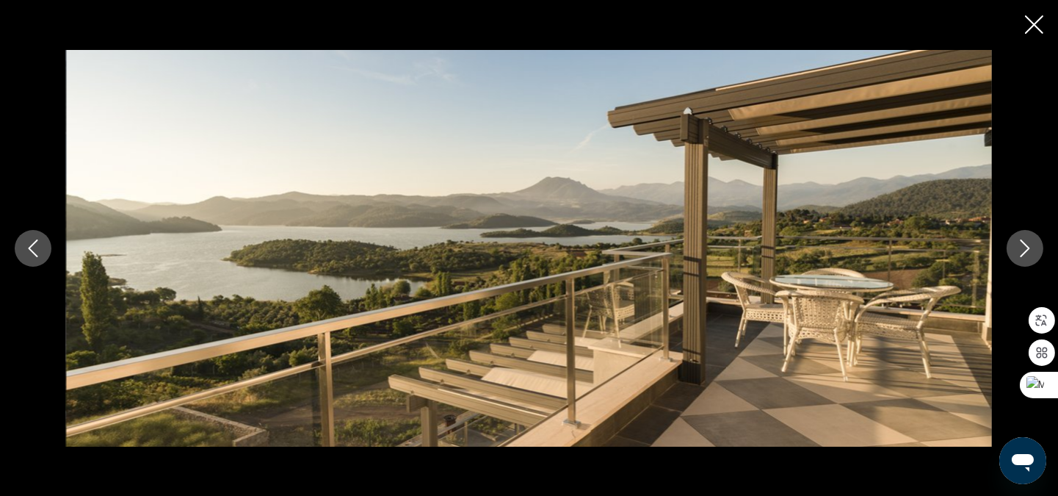
click at [1028, 26] on icon "Close slideshow" at bounding box center [1034, 24] width 18 height 18
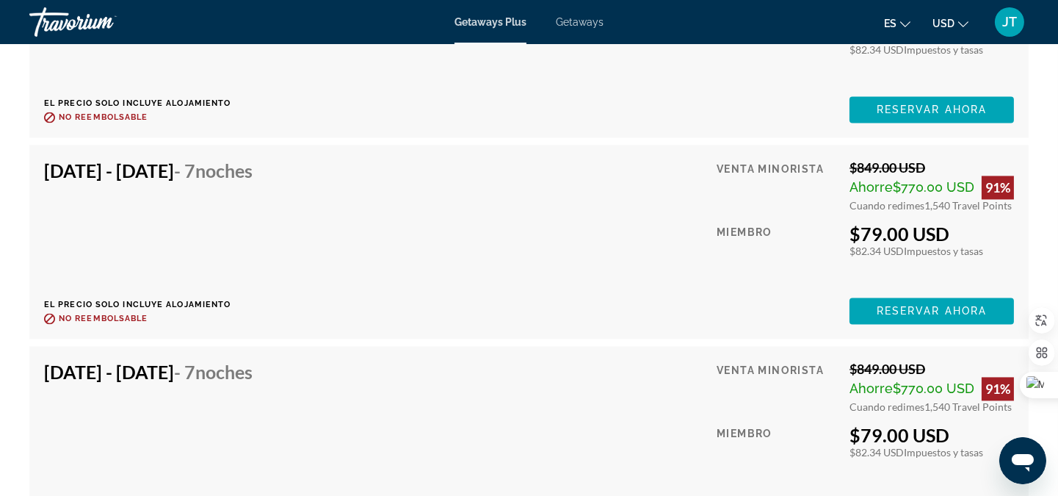
scroll to position [4651, 0]
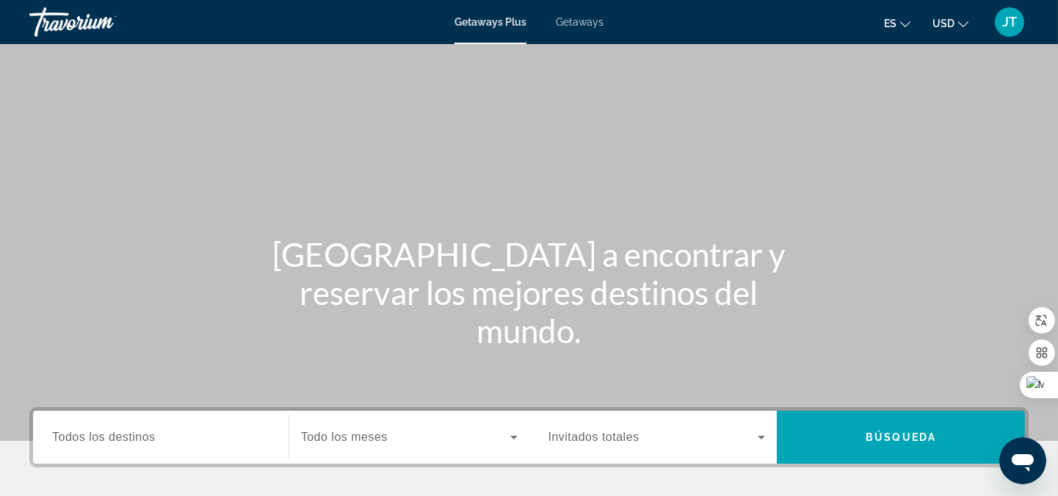
click at [593, 17] on span "Getaways" at bounding box center [580, 22] width 48 height 12
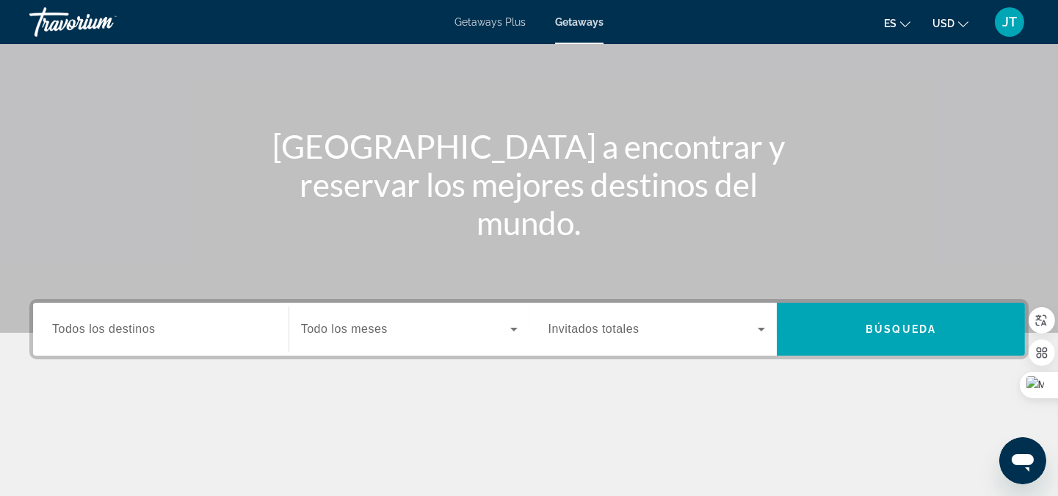
click at [89, 333] on span "Todos los destinos" at bounding box center [104, 328] width 104 height 12
click at [89, 333] on input "Destination Todos los destinos" at bounding box center [160, 330] width 217 height 18
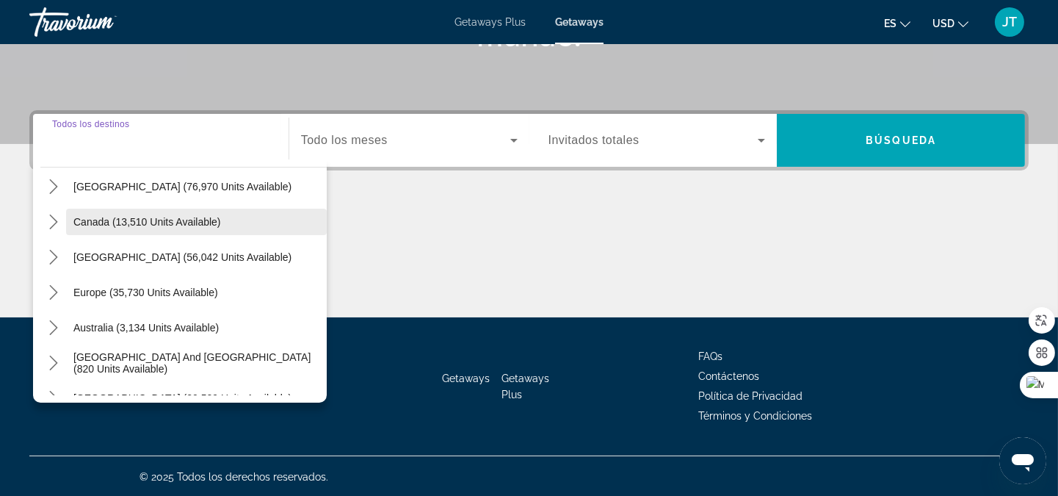
scroll to position [108, 0]
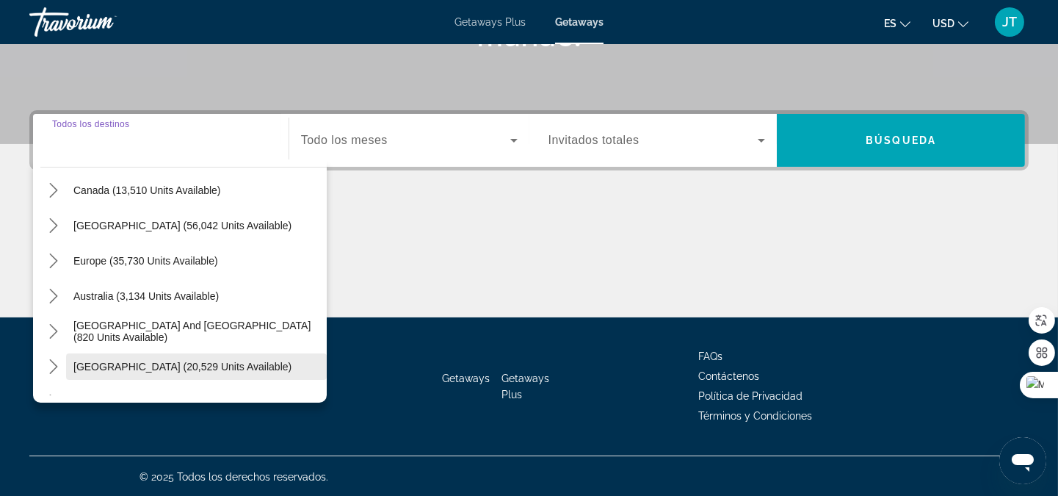
click at [160, 364] on span "South America (20,529 units available)" at bounding box center [182, 367] width 218 height 12
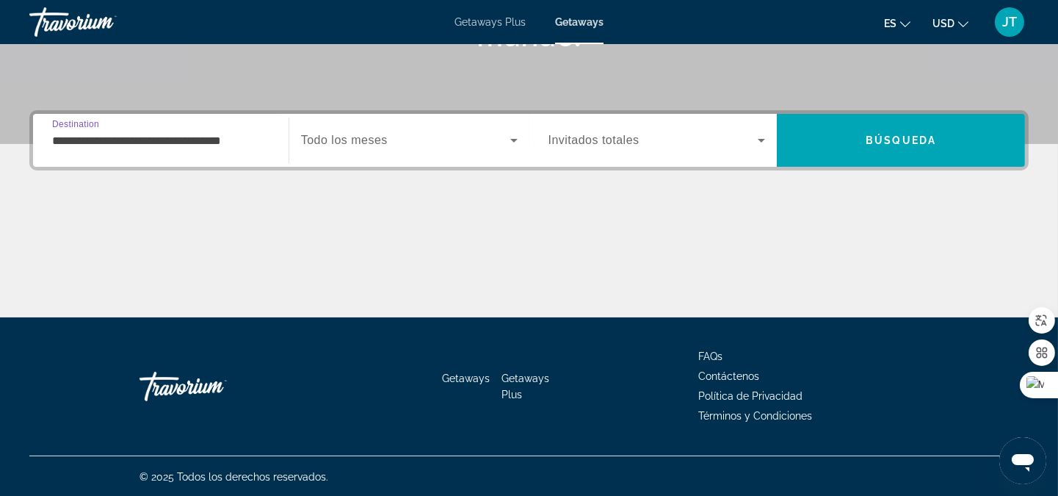
click at [142, 145] on input "**********" at bounding box center [160, 141] width 217 height 18
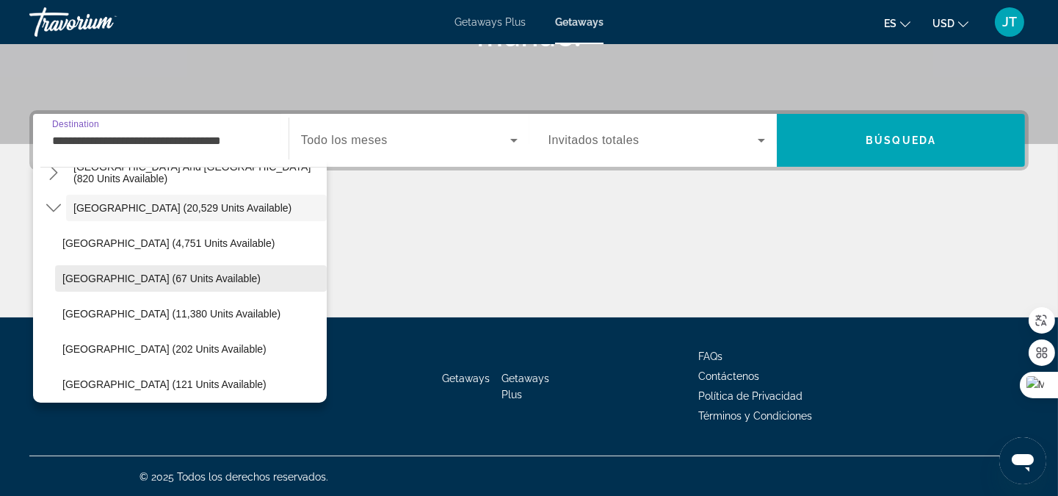
scroll to position [302, 0]
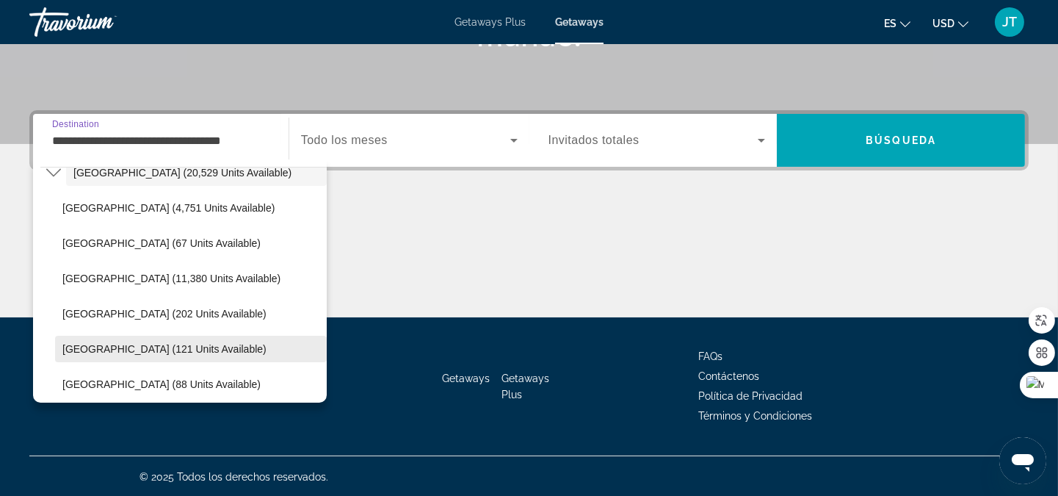
click at [122, 347] on span "Colombia (121 units available)" at bounding box center [164, 349] width 204 height 12
type input "**********"
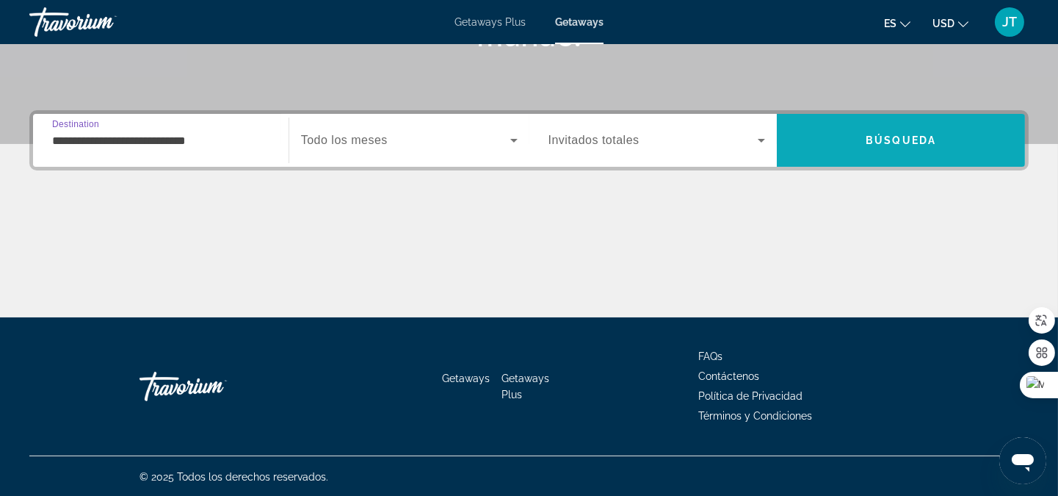
click at [882, 145] on span "Búsqueda" at bounding box center [901, 140] width 71 height 12
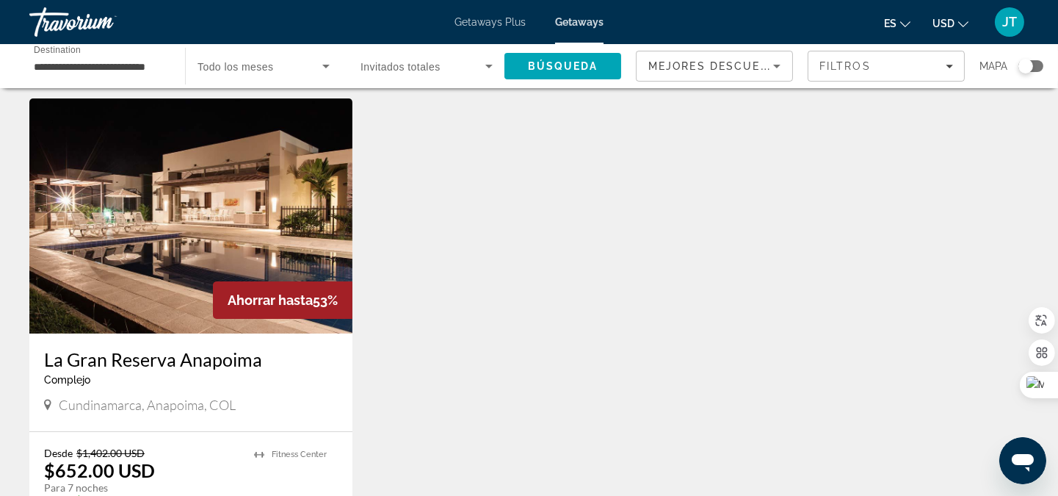
scroll to position [435, 0]
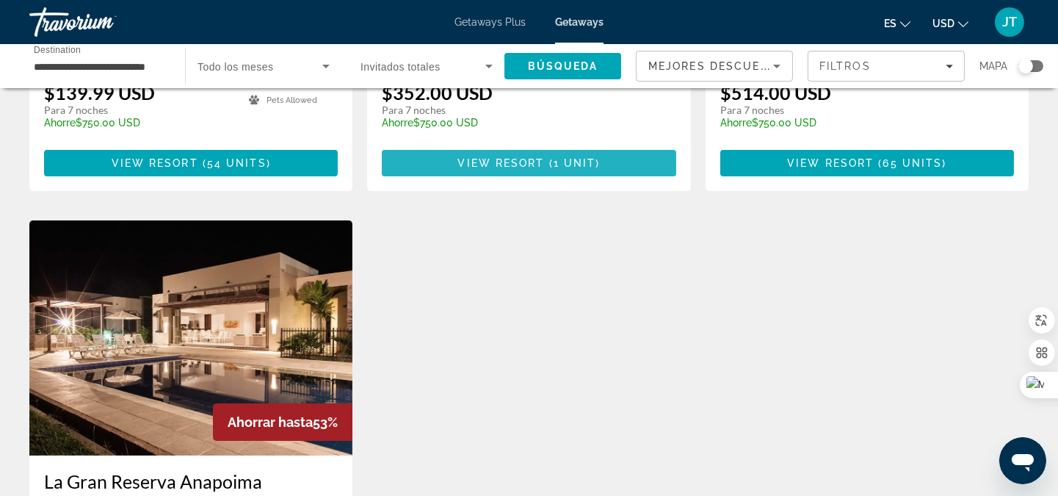
click at [571, 157] on span "1 unit" at bounding box center [575, 163] width 43 height 12
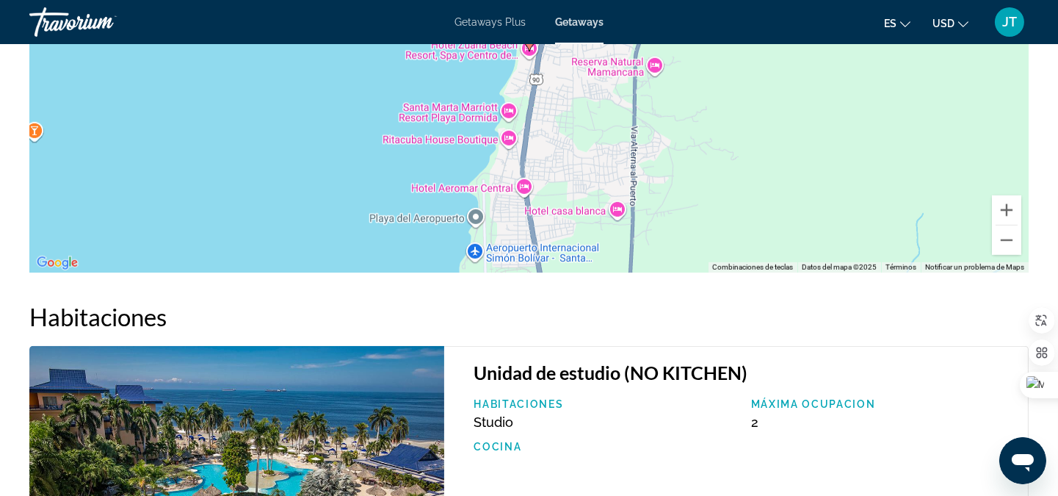
scroll to position [1609, 0]
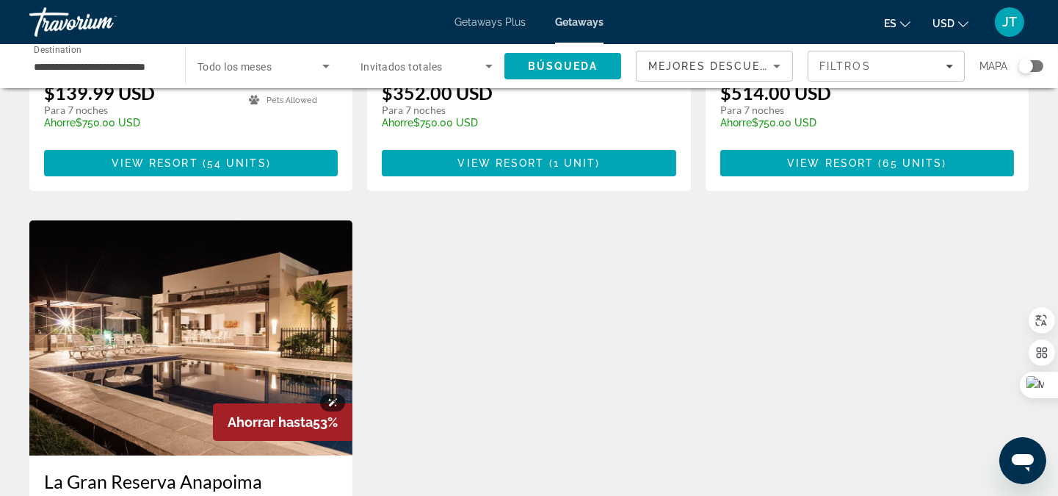
scroll to position [652, 0]
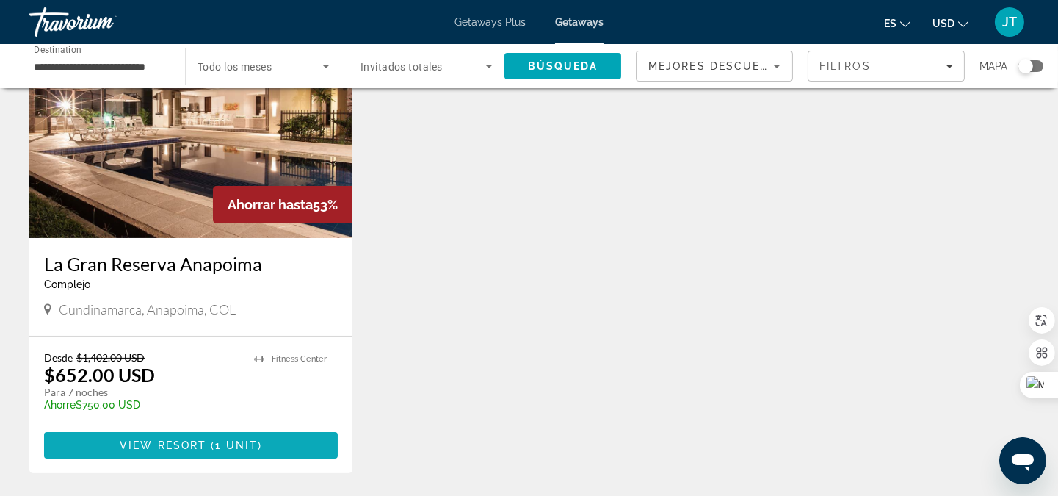
click at [140, 432] on button "View Resort ( 1 unit )" at bounding box center [191, 445] width 294 height 26
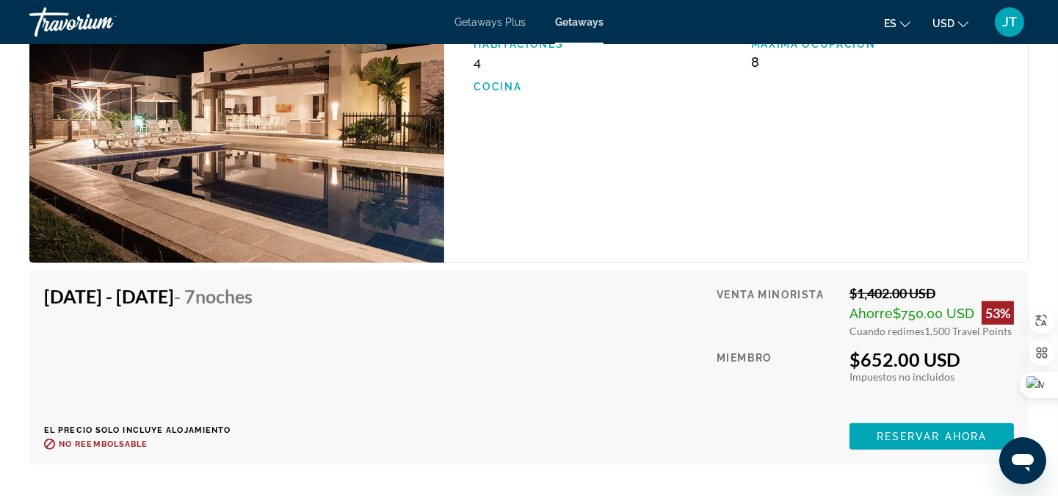
scroll to position [2176, 0]
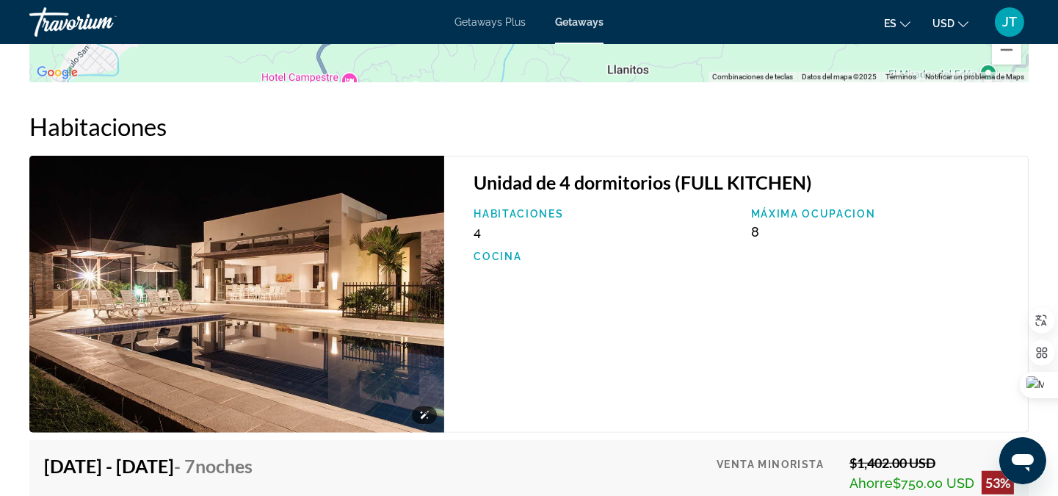
click at [216, 245] on img "Main content" at bounding box center [236, 294] width 415 height 277
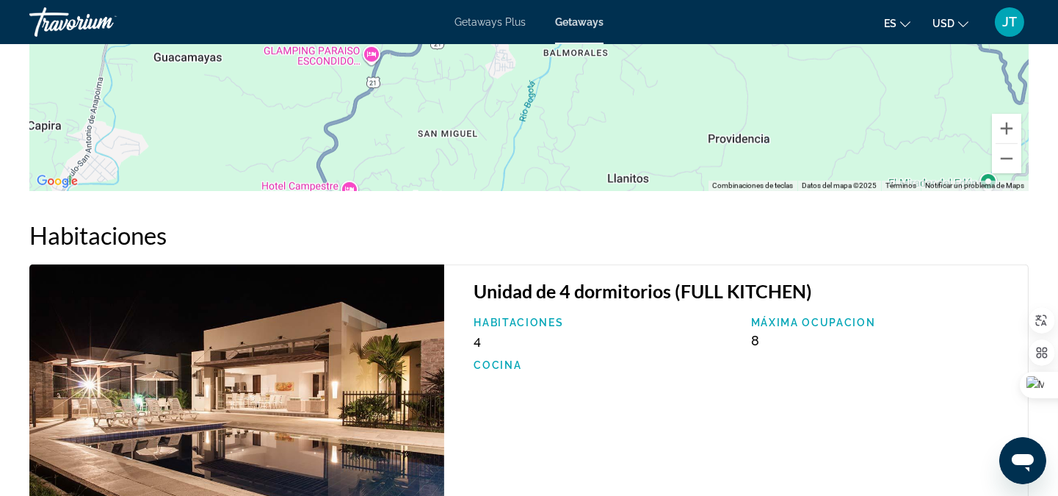
scroll to position [2067, 0]
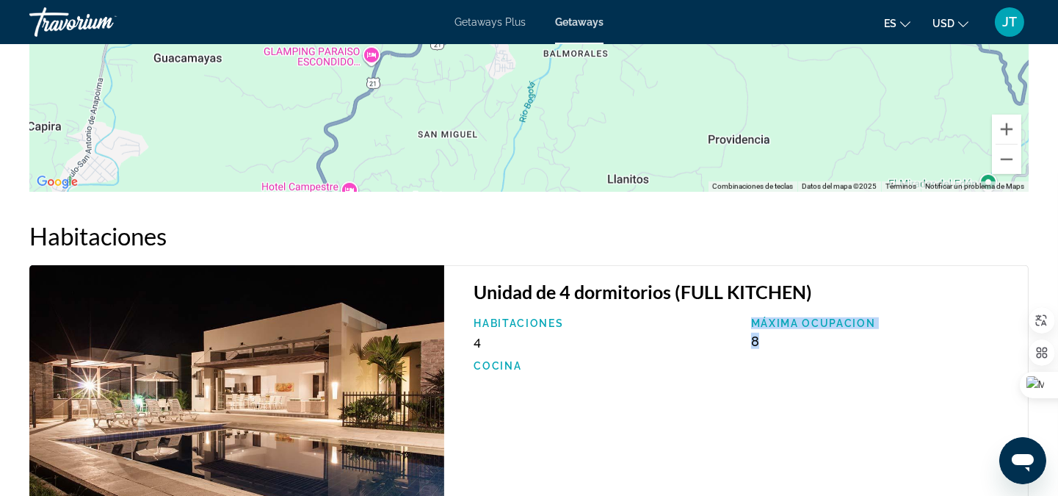
drag, startPoint x: 757, startPoint y: 341, endPoint x: 732, endPoint y: 341, distance: 25.7
click at [732, 341] on div "Habitaciones 4 Máxima ocupacion 8 Cocina" at bounding box center [743, 351] width 555 height 69
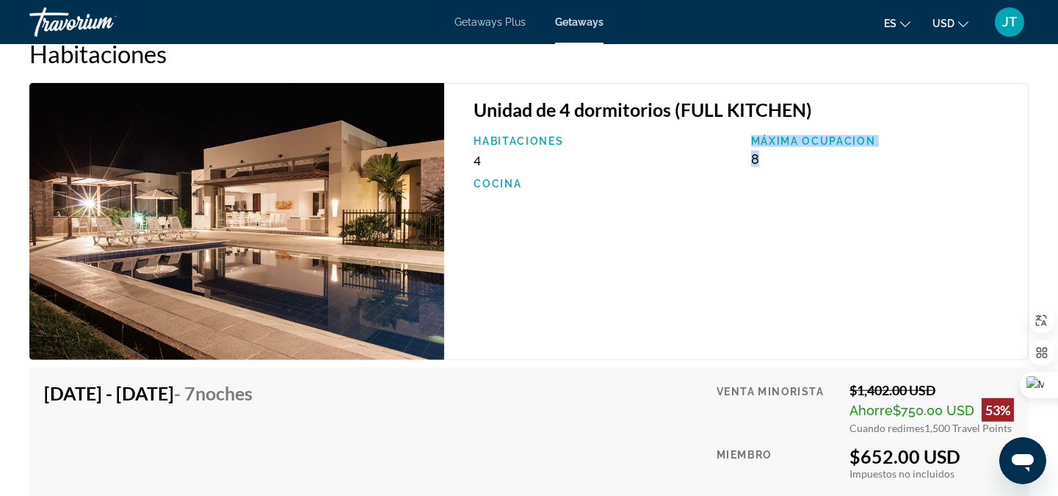
scroll to position [2285, 0]
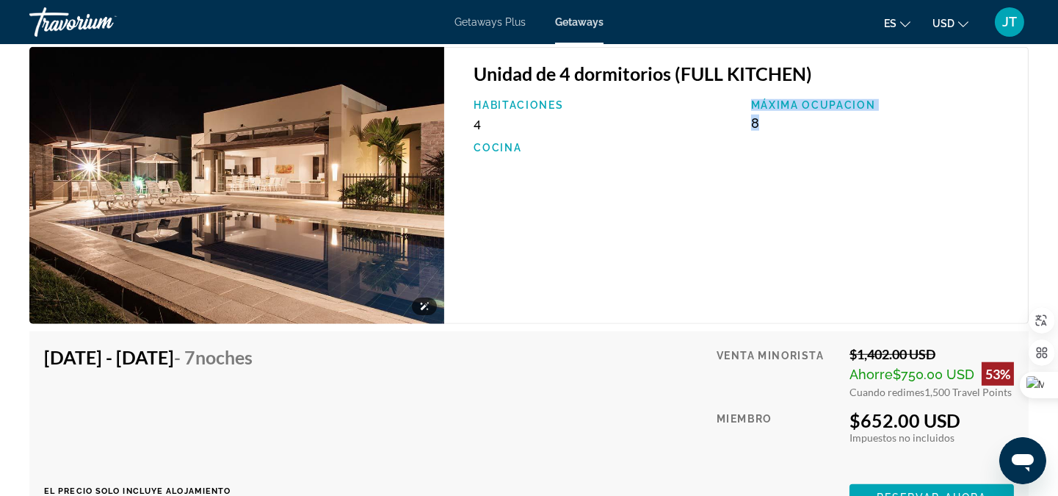
click at [311, 240] on img "Main content" at bounding box center [236, 185] width 415 height 277
